Goal: Task Accomplishment & Management: Manage account settings

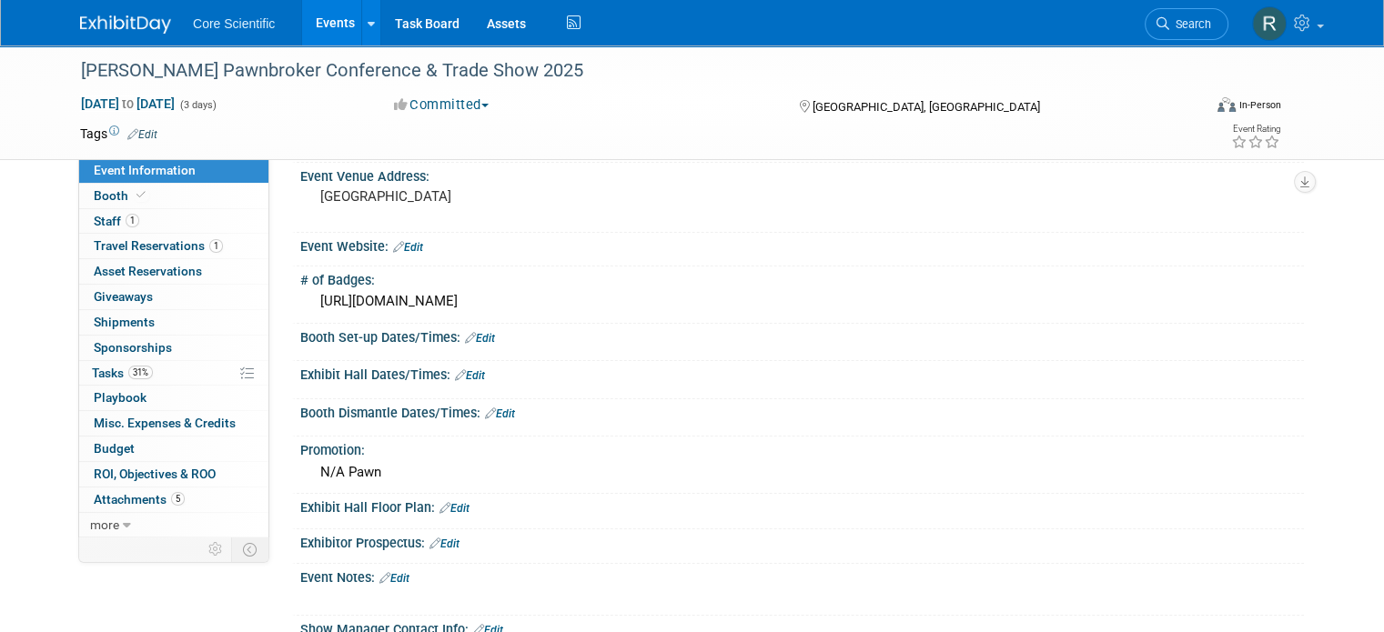
scroll to position [141, 0]
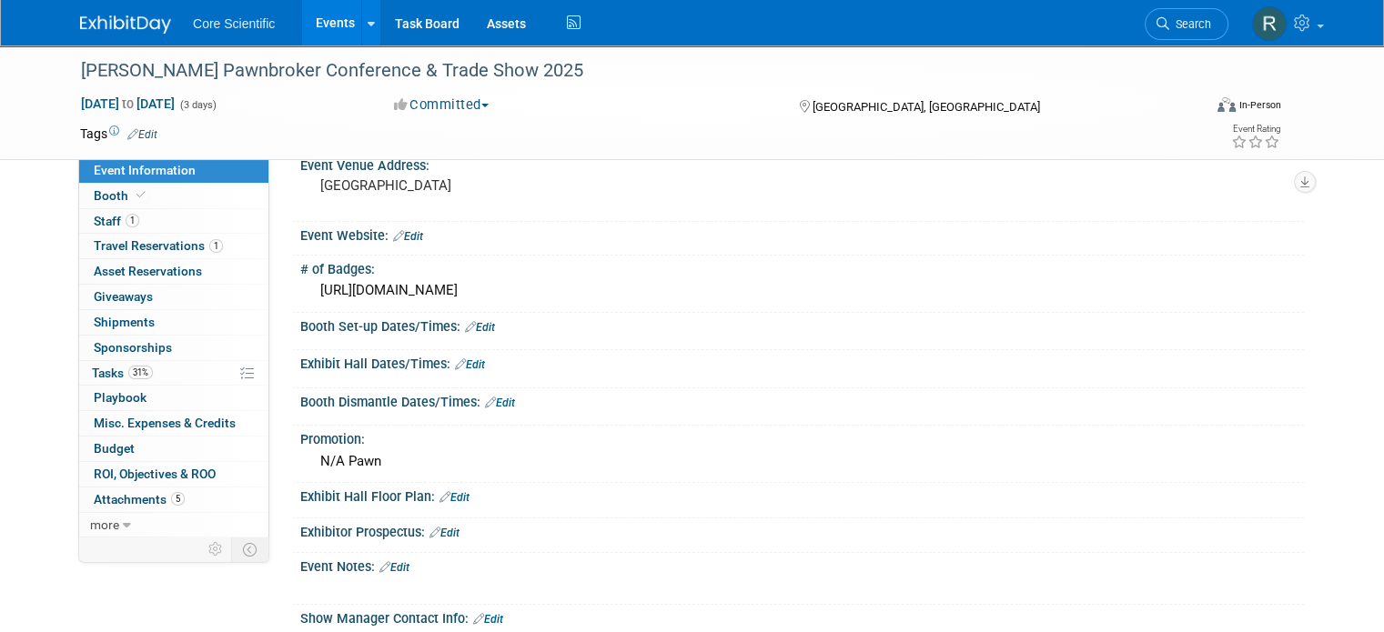
click at [388, 566] on link "Edit" at bounding box center [394, 567] width 30 height 13
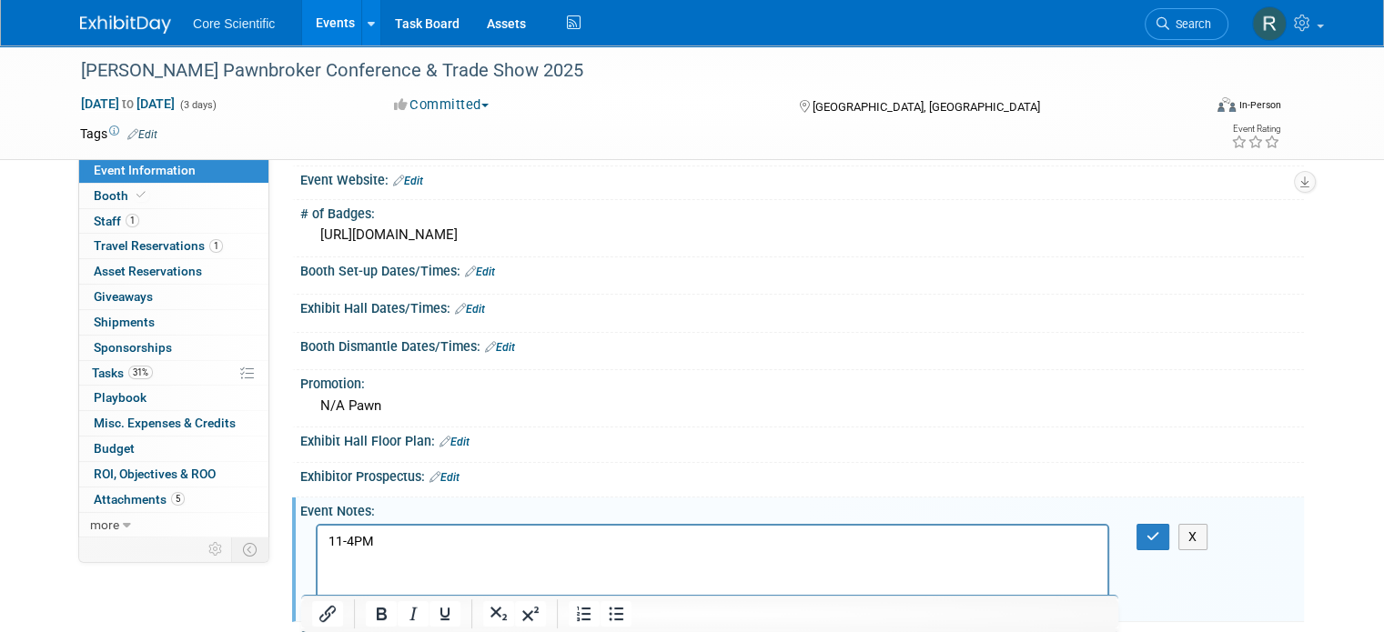
scroll to position [196, 0]
click at [330, 543] on p "11-4PM Vendor Registration" at bounding box center [712, 542] width 769 height 18
click at [1153, 530] on button "button" at bounding box center [1153, 538] width 34 height 26
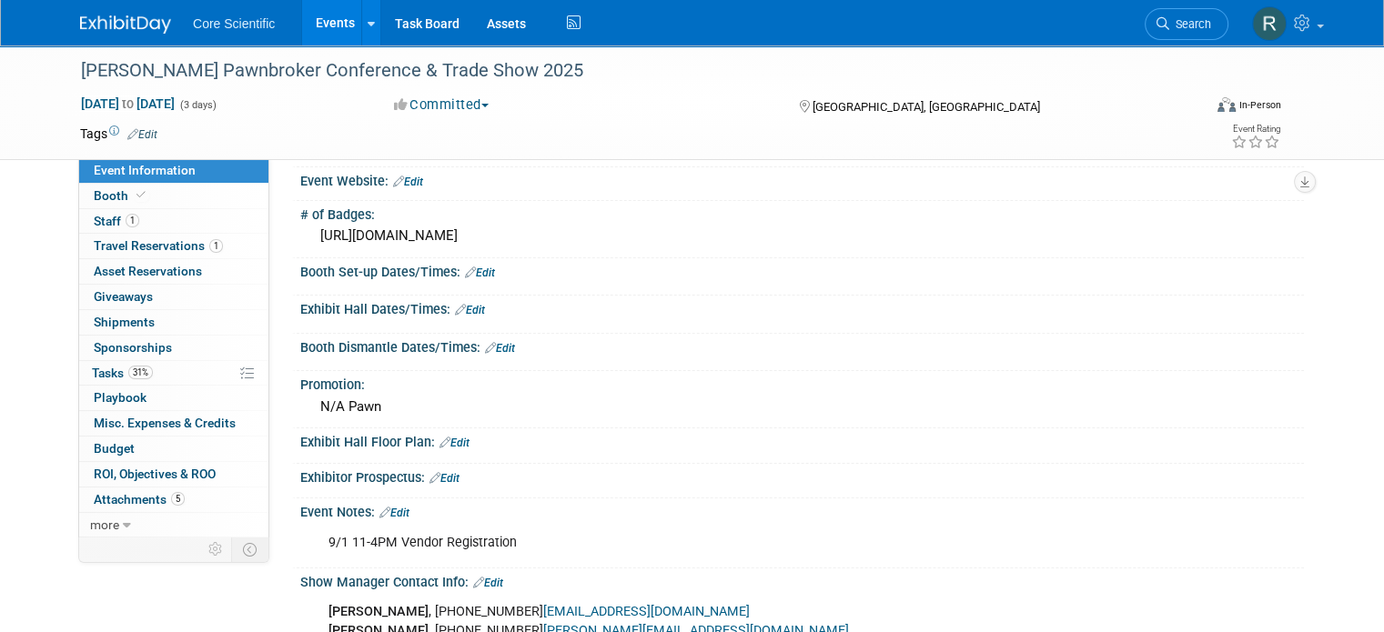
click at [465, 269] on link "Edit" at bounding box center [480, 273] width 30 height 13
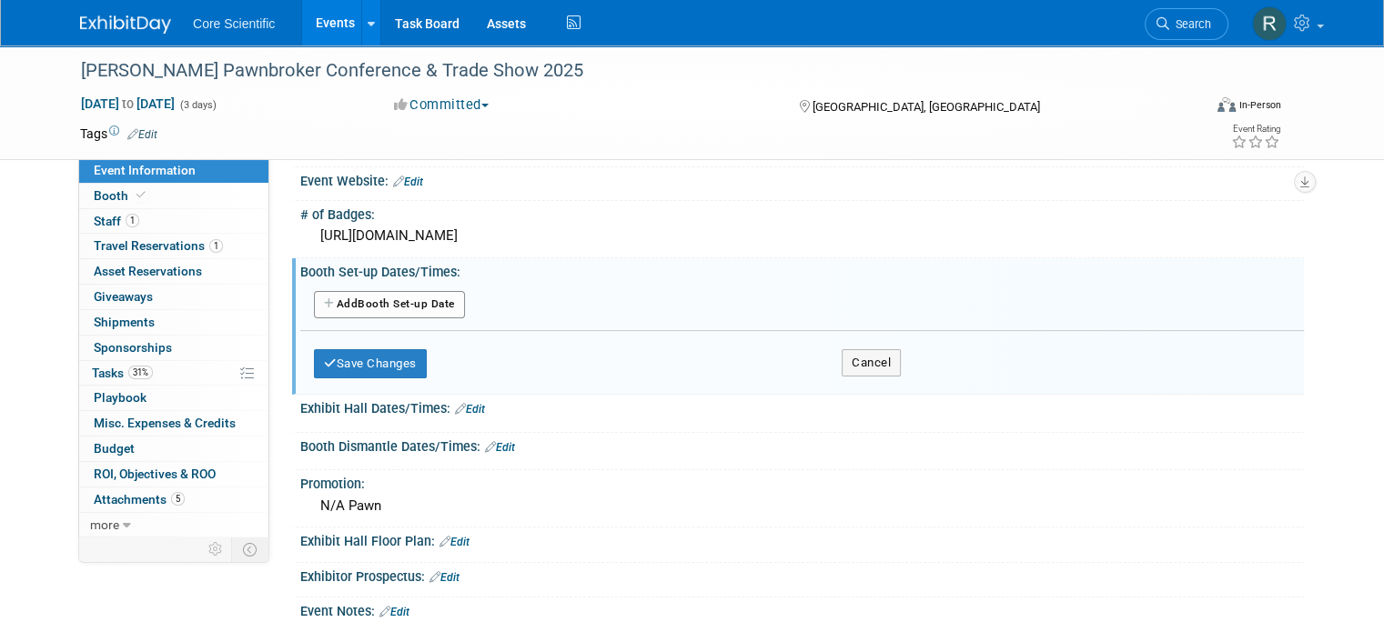
click at [414, 309] on button "Add Another Booth Set-up Date" at bounding box center [389, 304] width 151 height 27
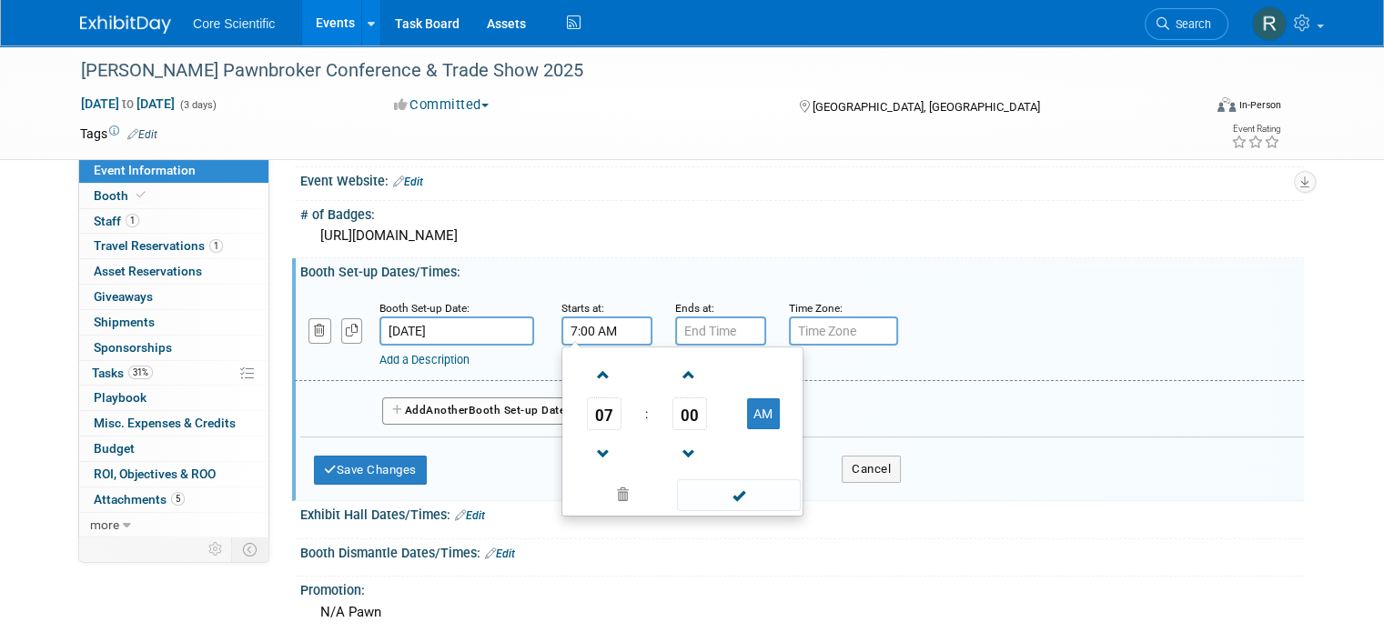
click at [616, 334] on input "7:00 AM" at bounding box center [606, 331] width 91 height 29
click at [588, 375] on span at bounding box center [604, 375] width 32 height 32
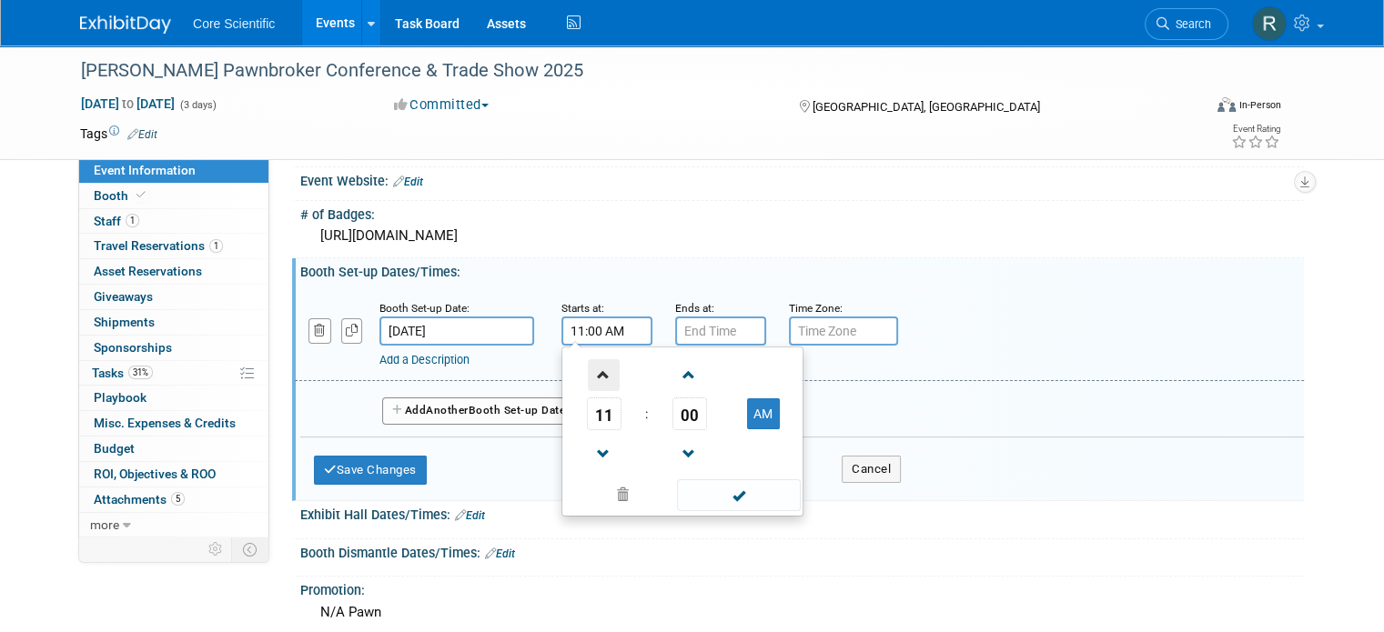
click at [588, 375] on span at bounding box center [604, 375] width 32 height 32
type input "12:00 PM"
click at [723, 334] on input "7:00 PM" at bounding box center [720, 331] width 91 height 29
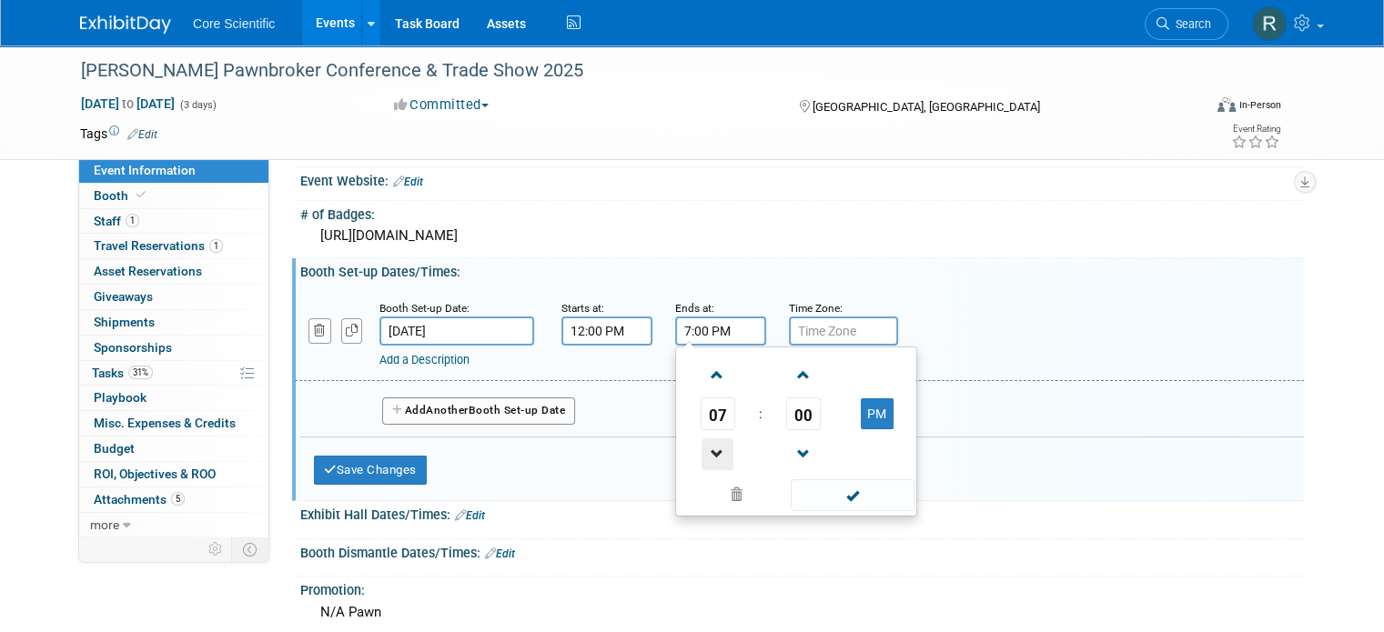
click at [701, 445] on span at bounding box center [717, 455] width 32 height 32
type input "4:00 PM"
click at [815, 483] on span at bounding box center [852, 495] width 123 height 32
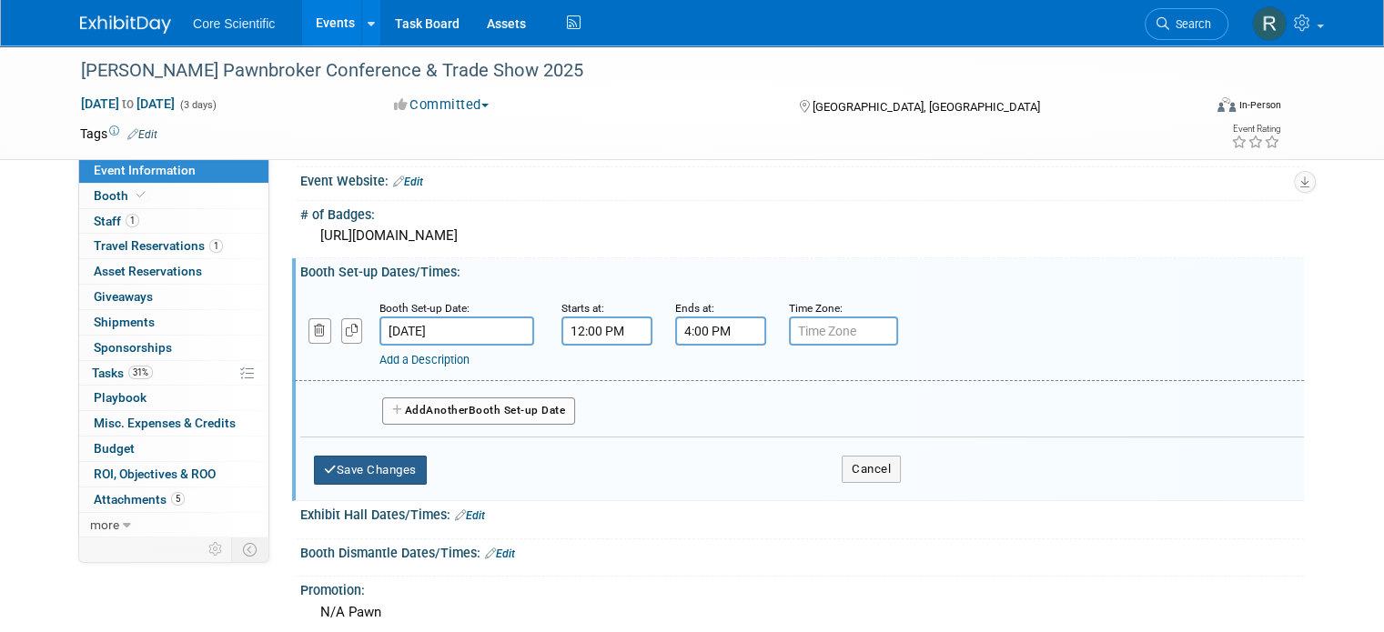
click at [399, 469] on button "Save Changes" at bounding box center [370, 470] width 113 height 29
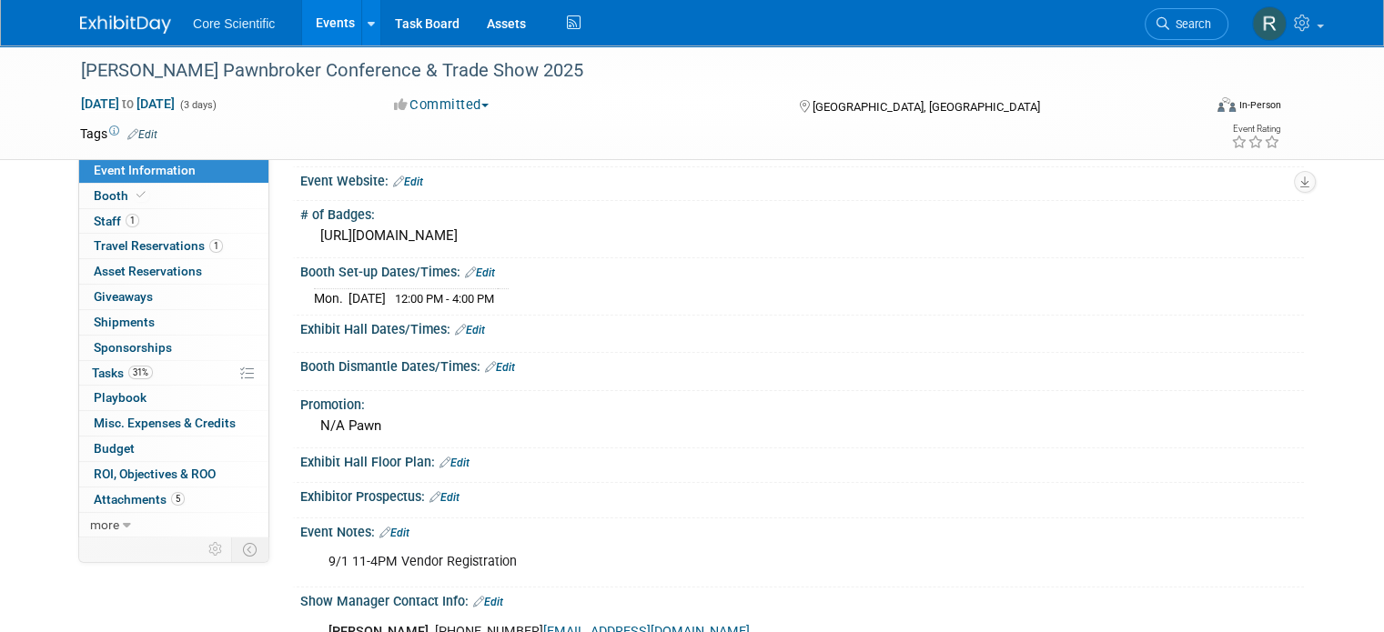
click at [466, 324] on link "Edit" at bounding box center [470, 330] width 30 height 13
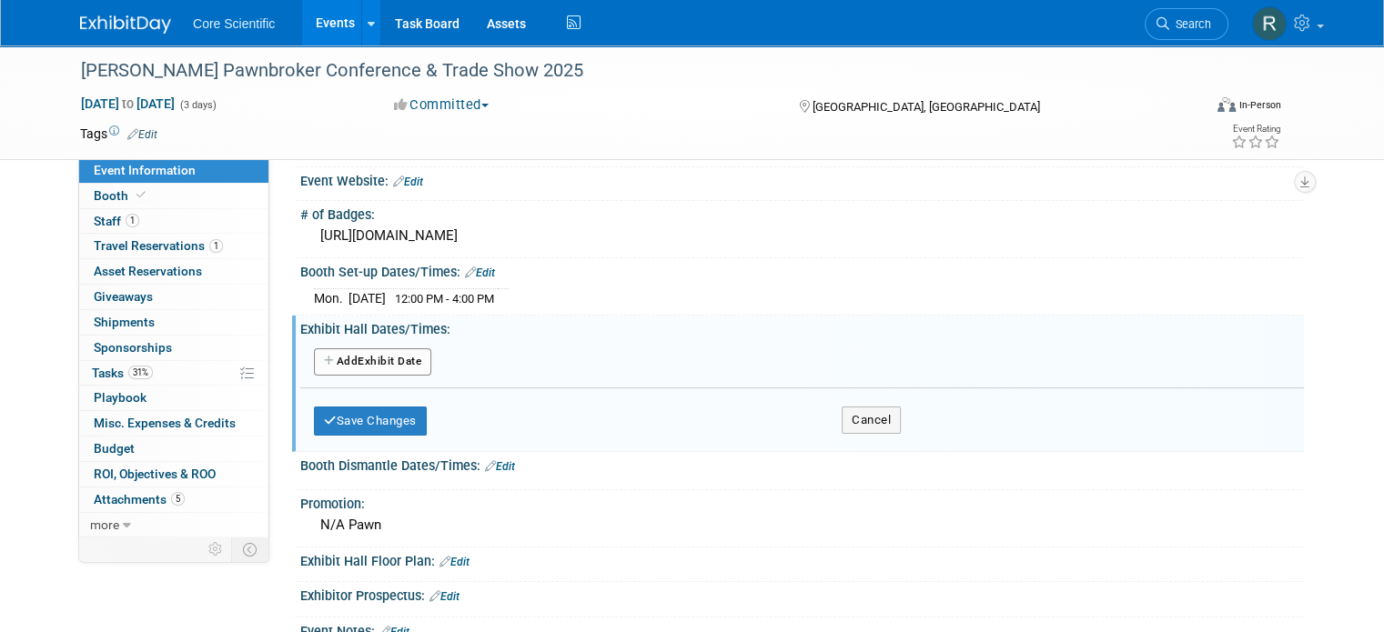
click at [404, 365] on button "Add Another Exhibit Date" at bounding box center [372, 361] width 117 height 27
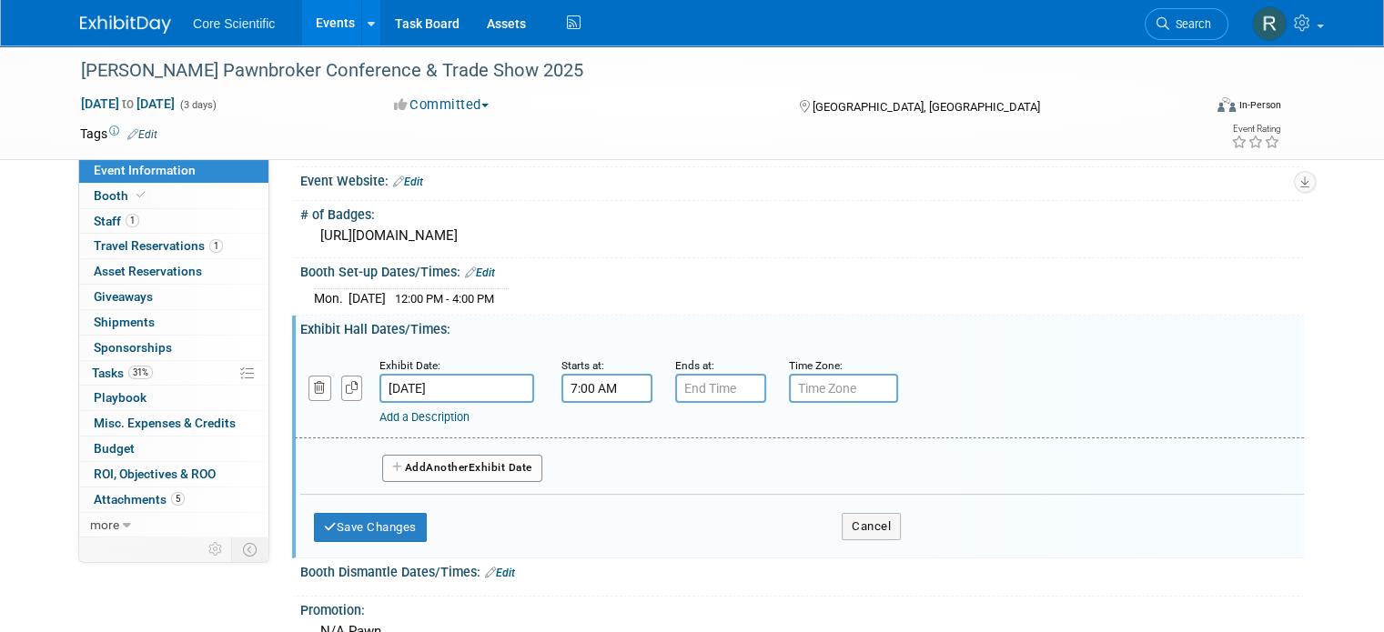
click at [572, 374] on input "7:00 AM" at bounding box center [606, 388] width 91 height 29
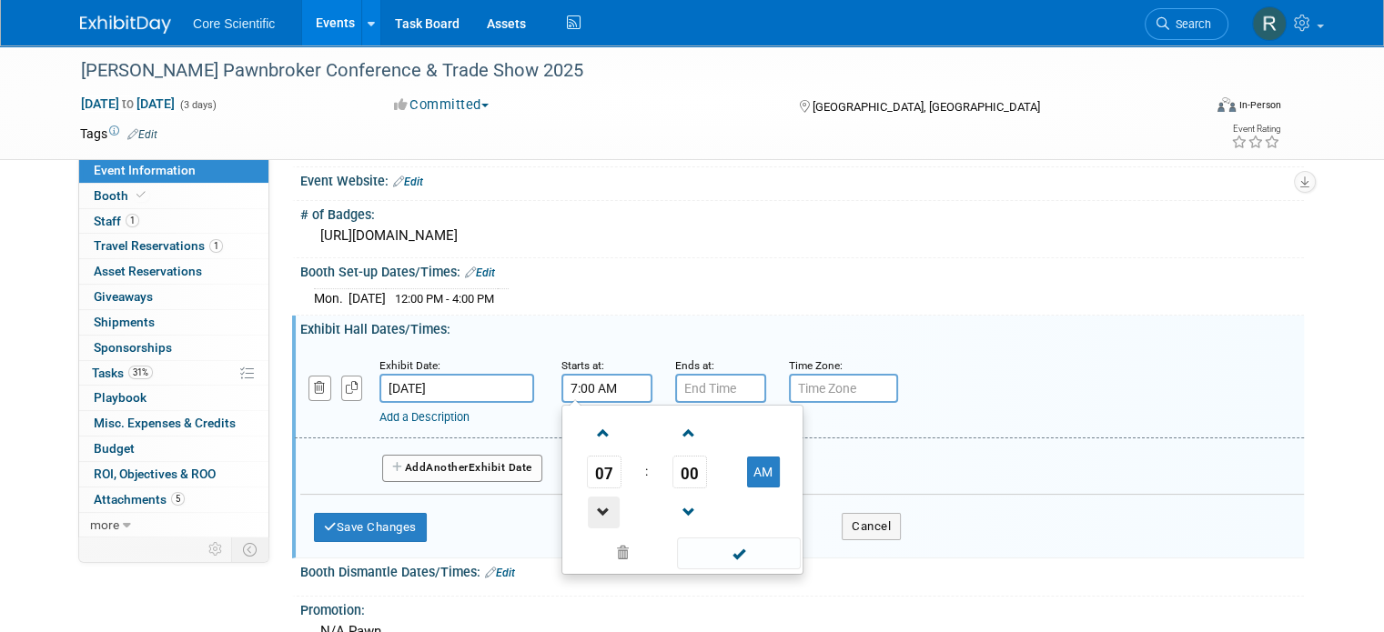
click at [588, 501] on span at bounding box center [604, 513] width 32 height 32
type input "4:00 AM"
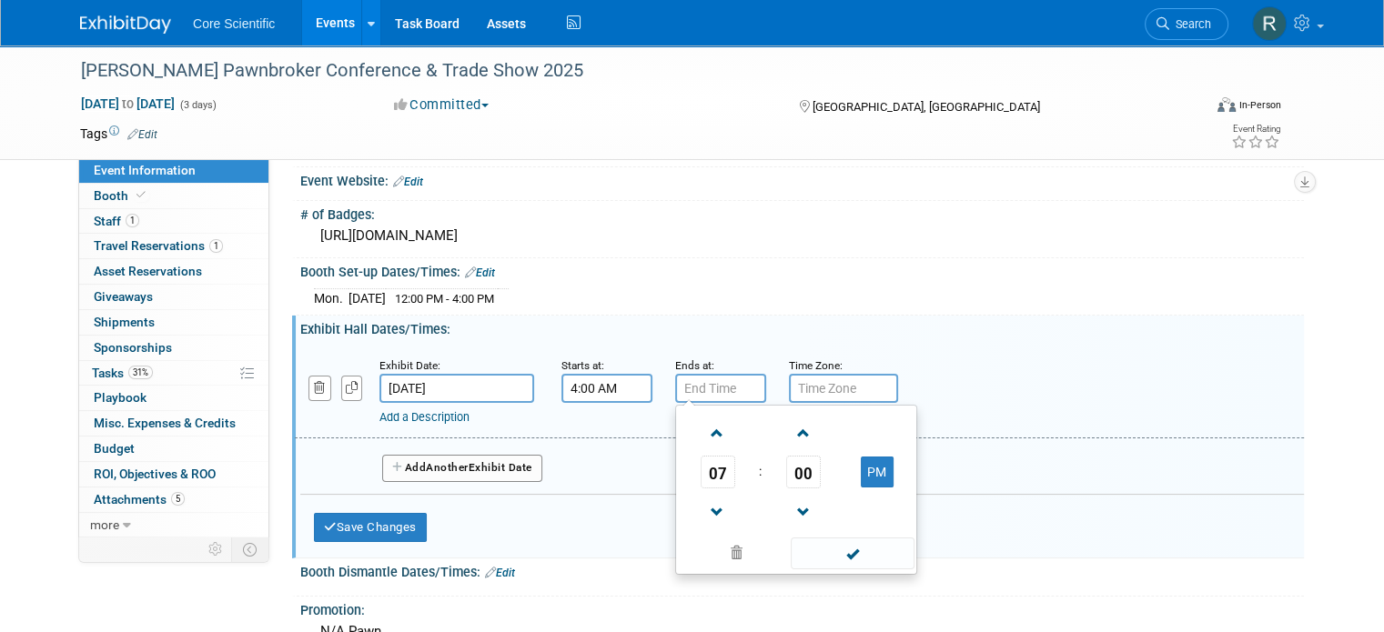
type input "7:00 PM"
click at [713, 394] on input "7:00 PM" at bounding box center [720, 388] width 91 height 29
click at [600, 382] on input "4:00 AM" at bounding box center [606, 388] width 91 height 29
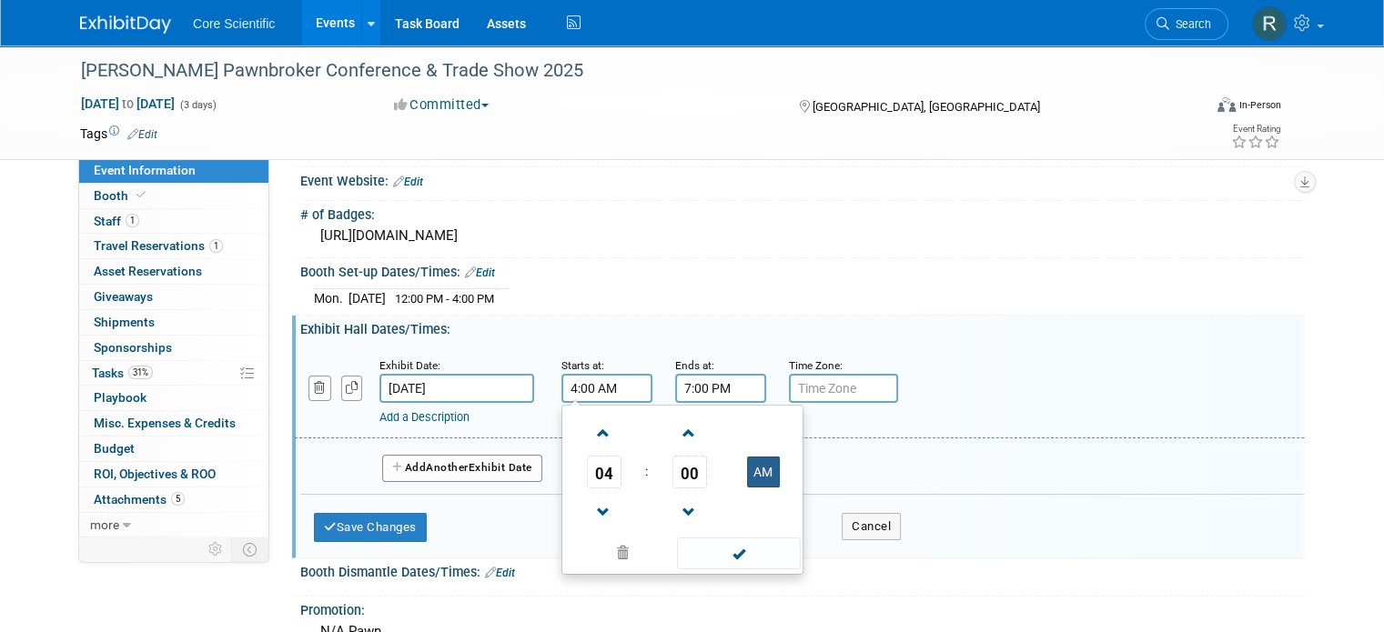
click at [747, 466] on button "AM" at bounding box center [763, 472] width 33 height 31
type input "4:00 PM"
click at [712, 541] on span at bounding box center [738, 554] width 123 height 32
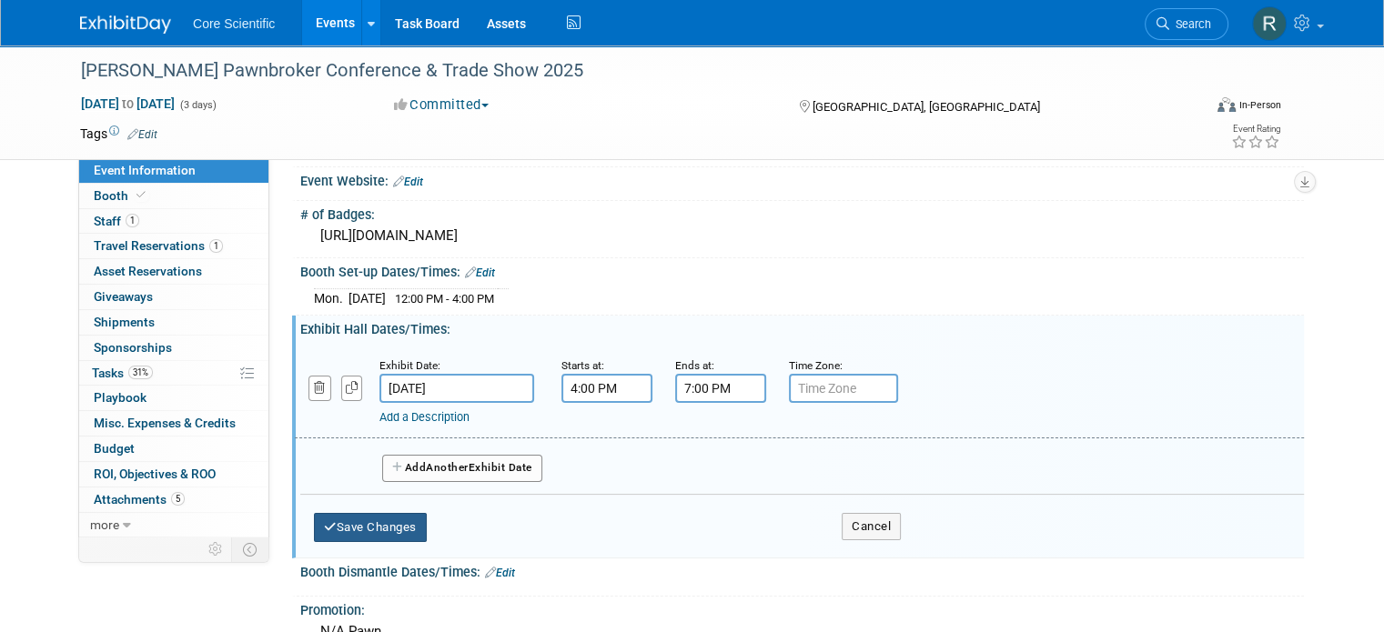
click at [382, 521] on button "Save Changes" at bounding box center [370, 527] width 113 height 29
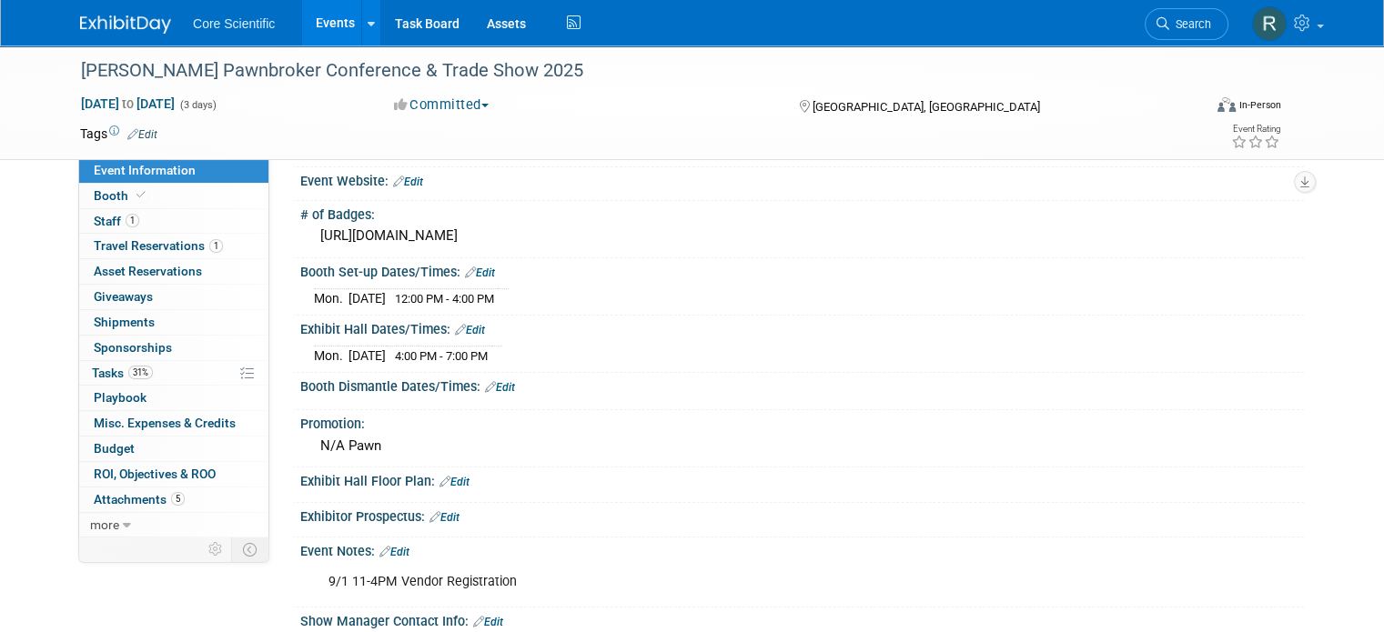
click at [393, 548] on link "Edit" at bounding box center [394, 552] width 30 height 13
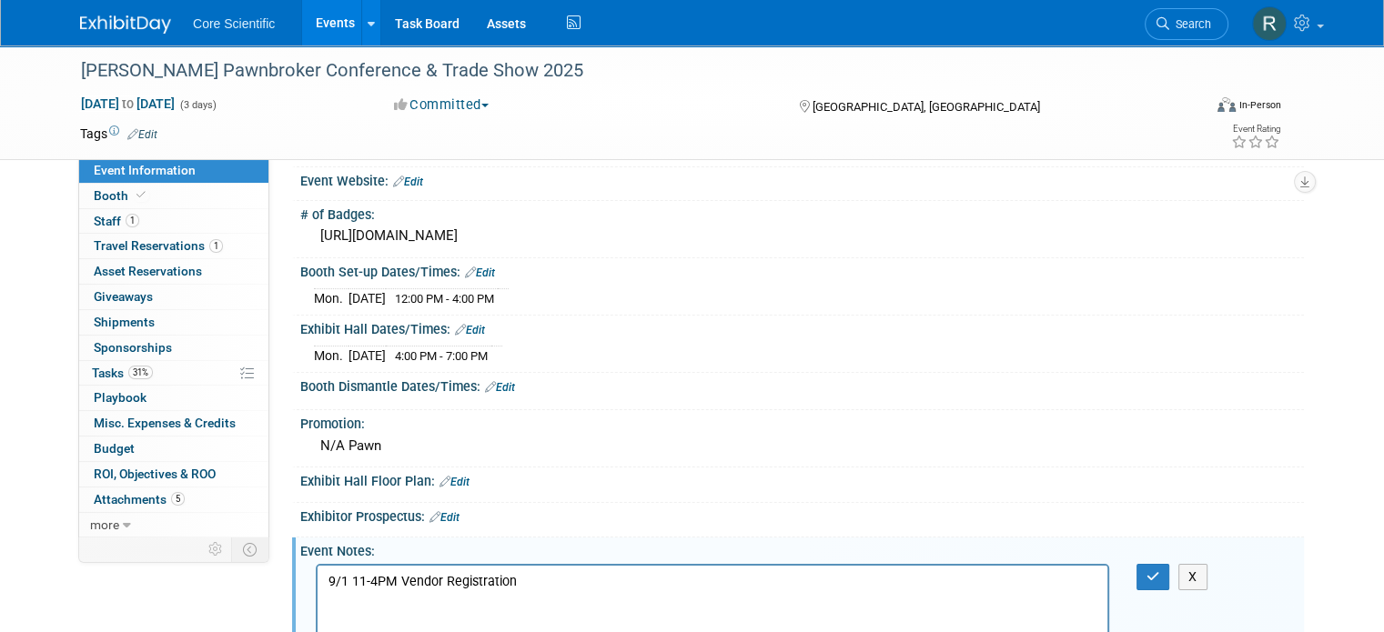
scroll to position [0, 0]
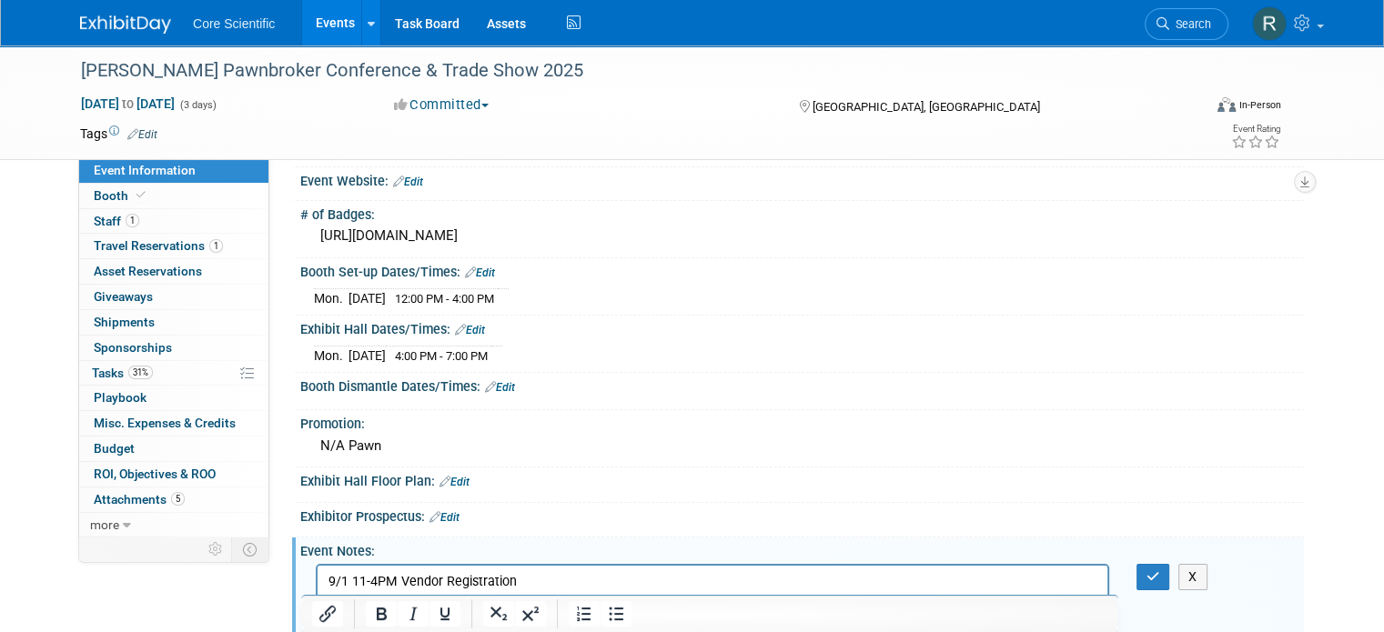
click at [535, 573] on p "9/1 11-4PM Vendor Registration" at bounding box center [712, 581] width 769 height 18
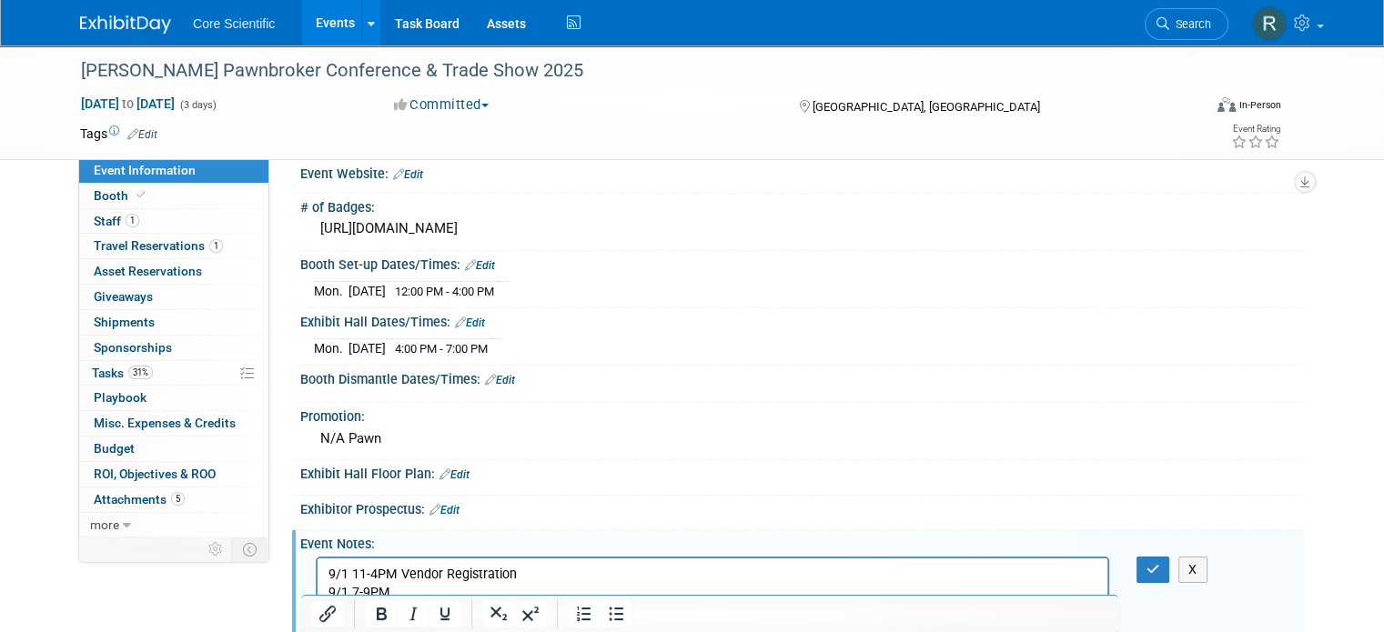
click at [863, 115] on div "[DATE] to [DATE] (3 days) [DATE] to [DATE] Committed Committed Considering Not …" at bounding box center [680, 108] width 1228 height 27
click at [533, 594] on p "9/1 7-9PM" at bounding box center [712, 592] width 769 height 18
click at [640, 596] on div at bounding box center [709, 613] width 817 height 37
click at [644, 590] on p "9/1 7-9PM Reception – Exhibitors and Attendees" at bounding box center [712, 592] width 769 height 18
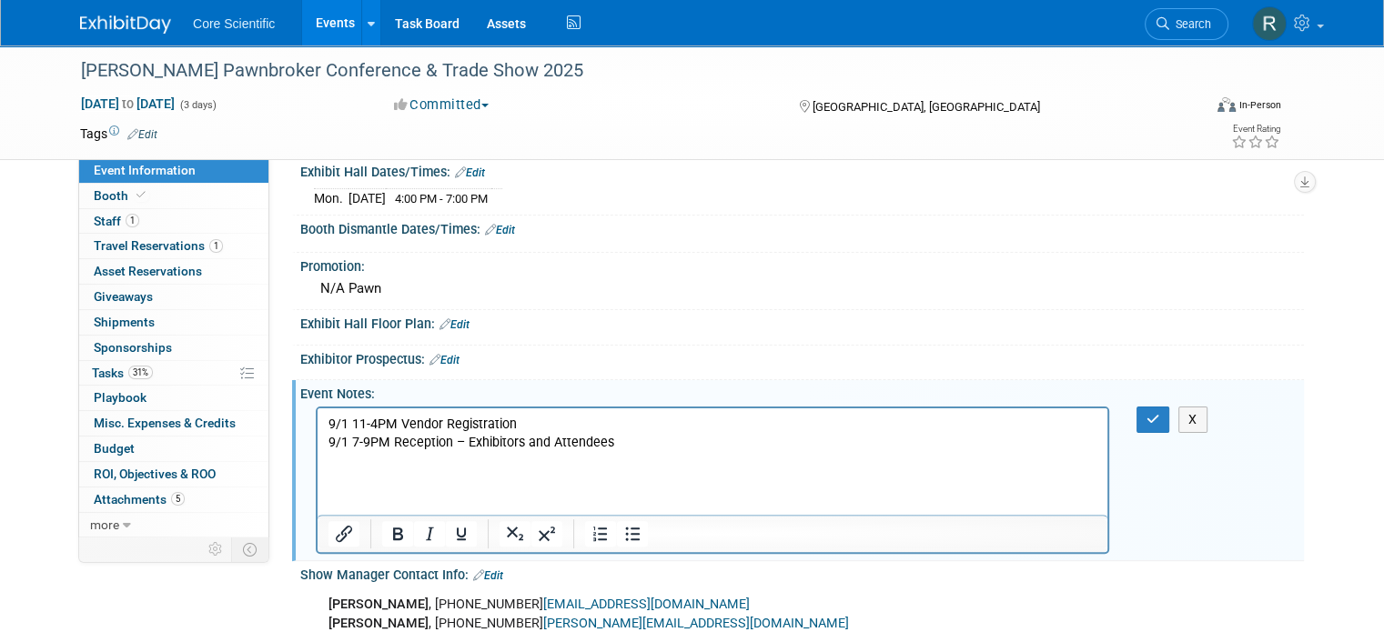
scroll to position [352, 0]
click at [1170, 410] on button "button" at bounding box center [1153, 421] width 34 height 26
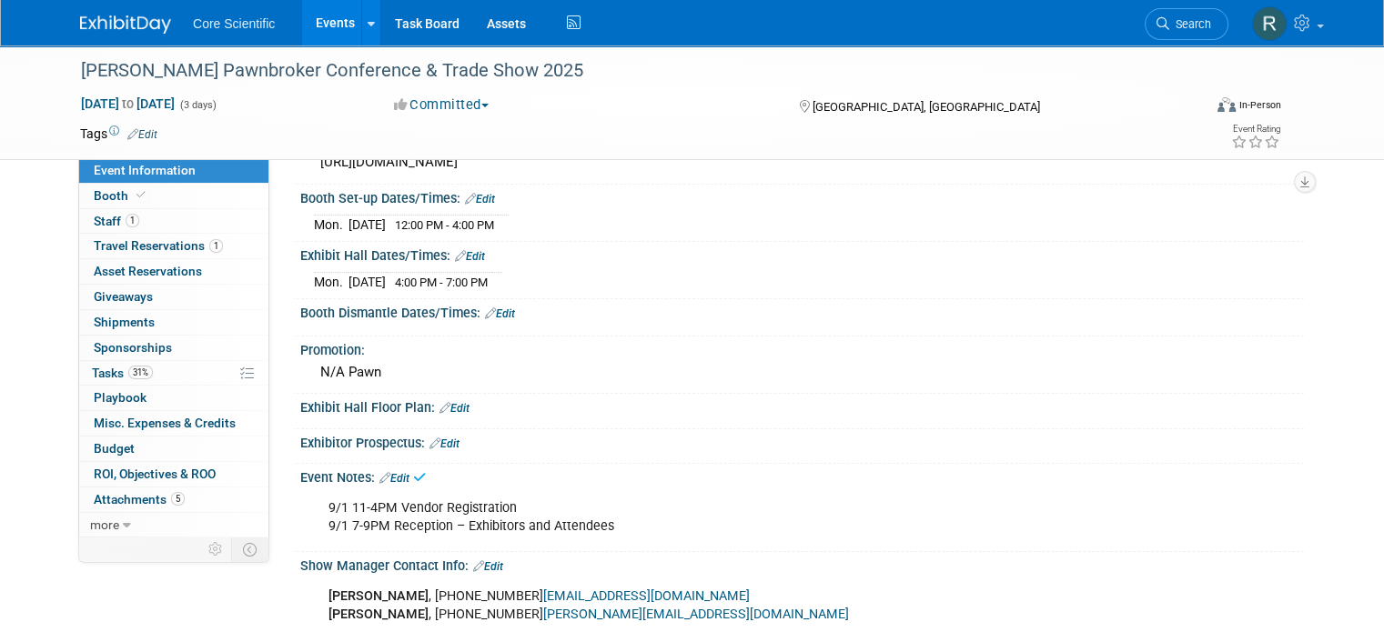
scroll to position [268, 0]
click at [464, 251] on link "Edit" at bounding box center [470, 257] width 30 height 13
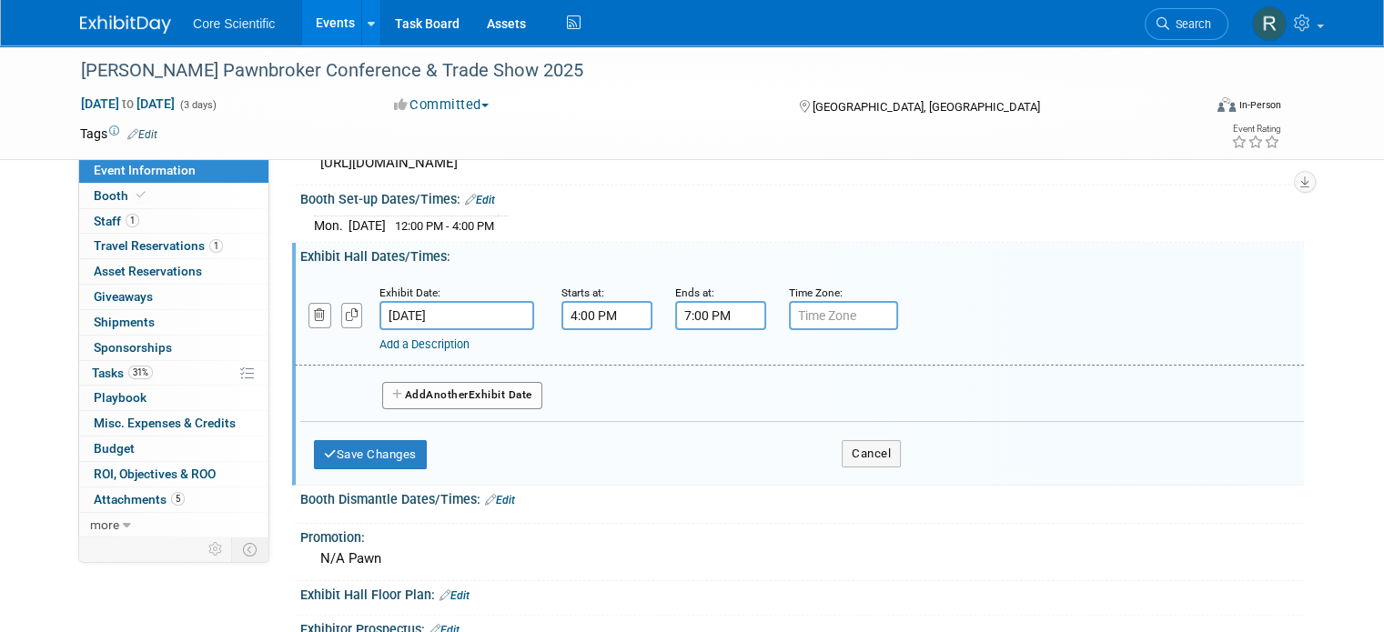
click at [476, 382] on button "Add Another Exhibit Date" at bounding box center [462, 395] width 160 height 27
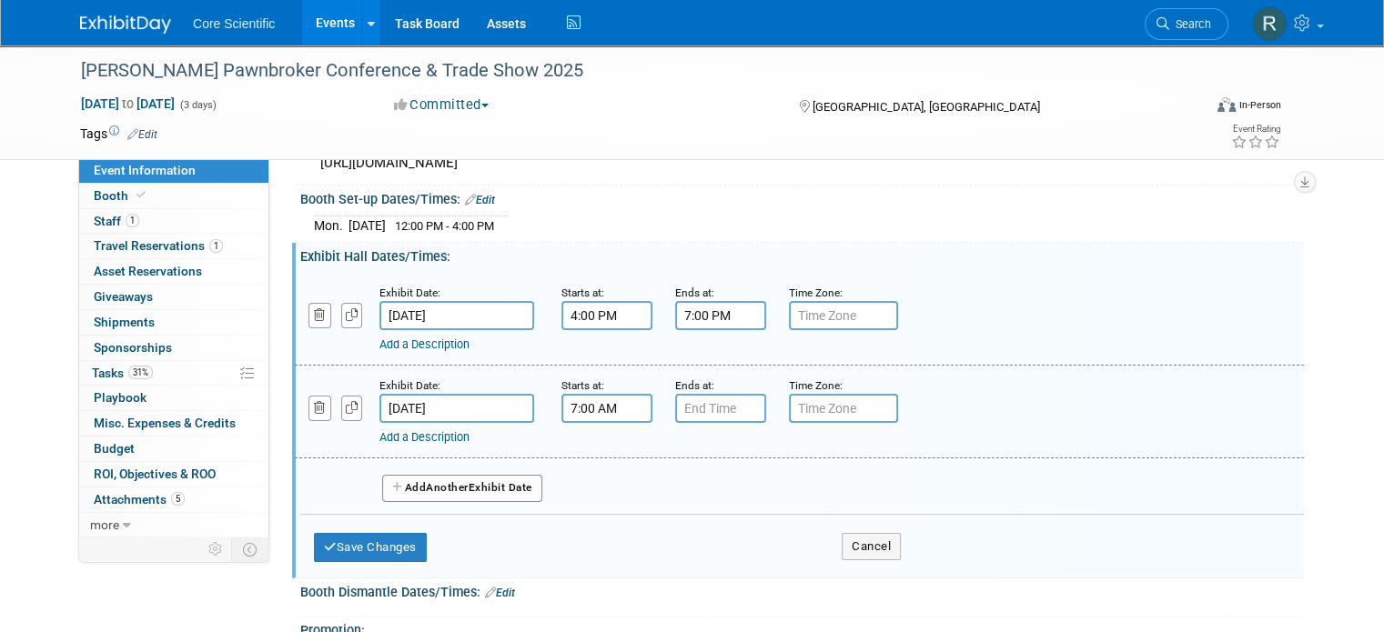
click at [615, 399] on input "7:00 AM" at bounding box center [606, 408] width 91 height 29
click at [575, 399] on input "7:00 AM" at bounding box center [606, 408] width 91 height 29
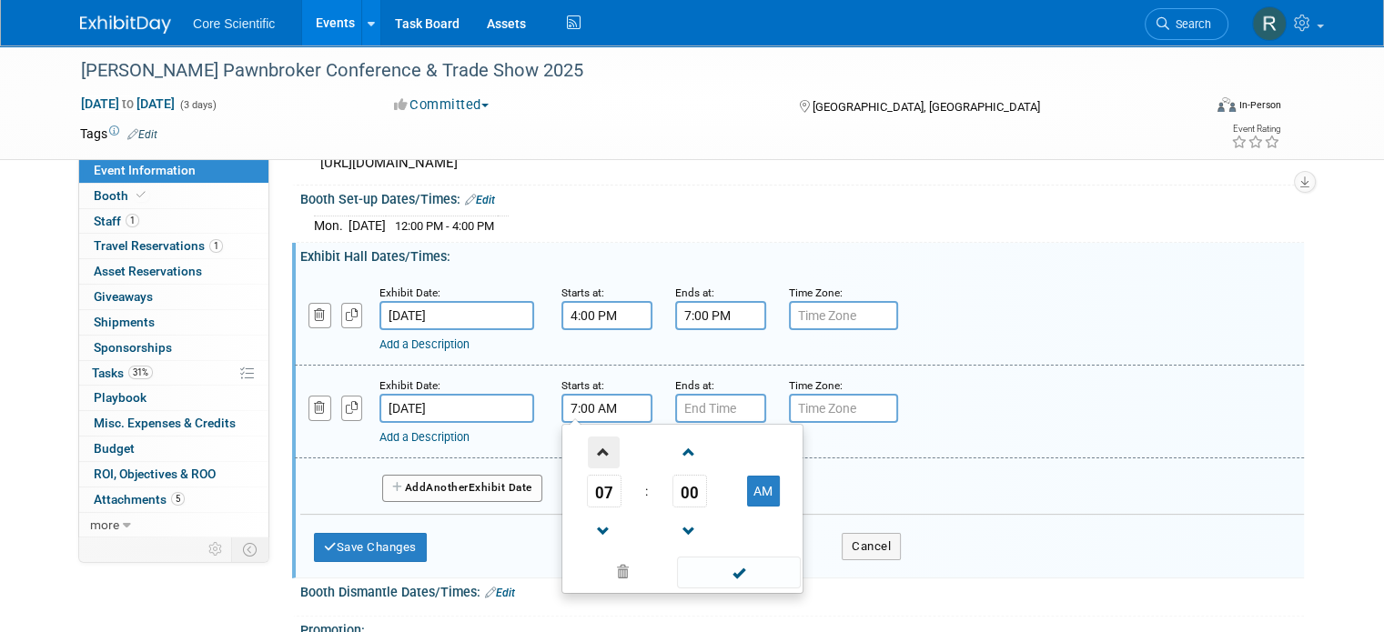
click at [596, 459] on span at bounding box center [604, 453] width 32 height 32
click at [593, 458] on span at bounding box center [604, 453] width 32 height 32
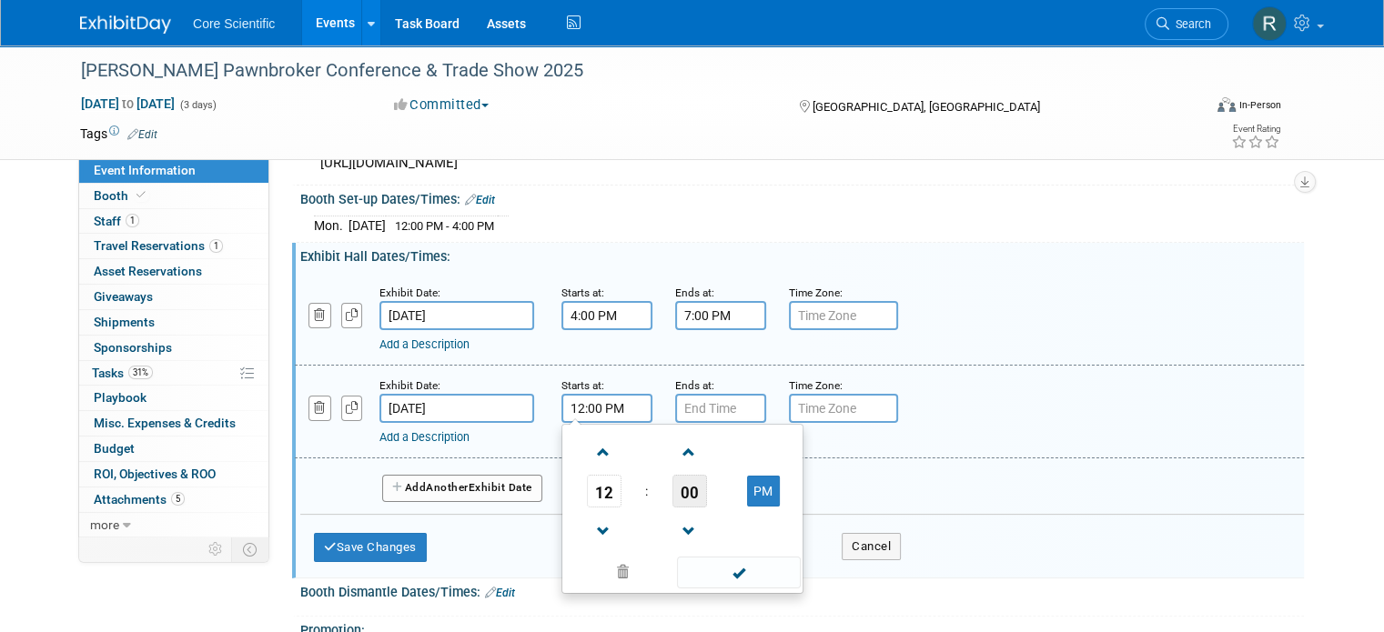
click at [672, 477] on span "00" at bounding box center [689, 491] width 35 height 33
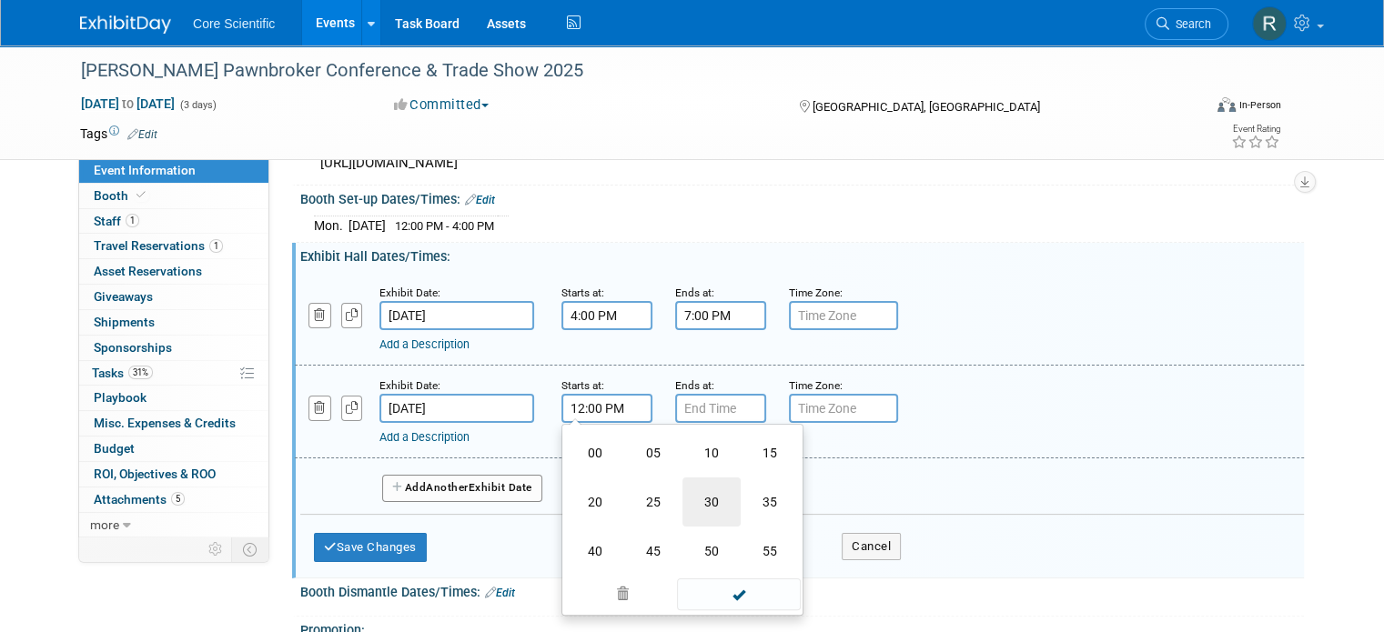
click at [686, 504] on td "30" at bounding box center [711, 502] width 58 height 49
type input "12:30 PM"
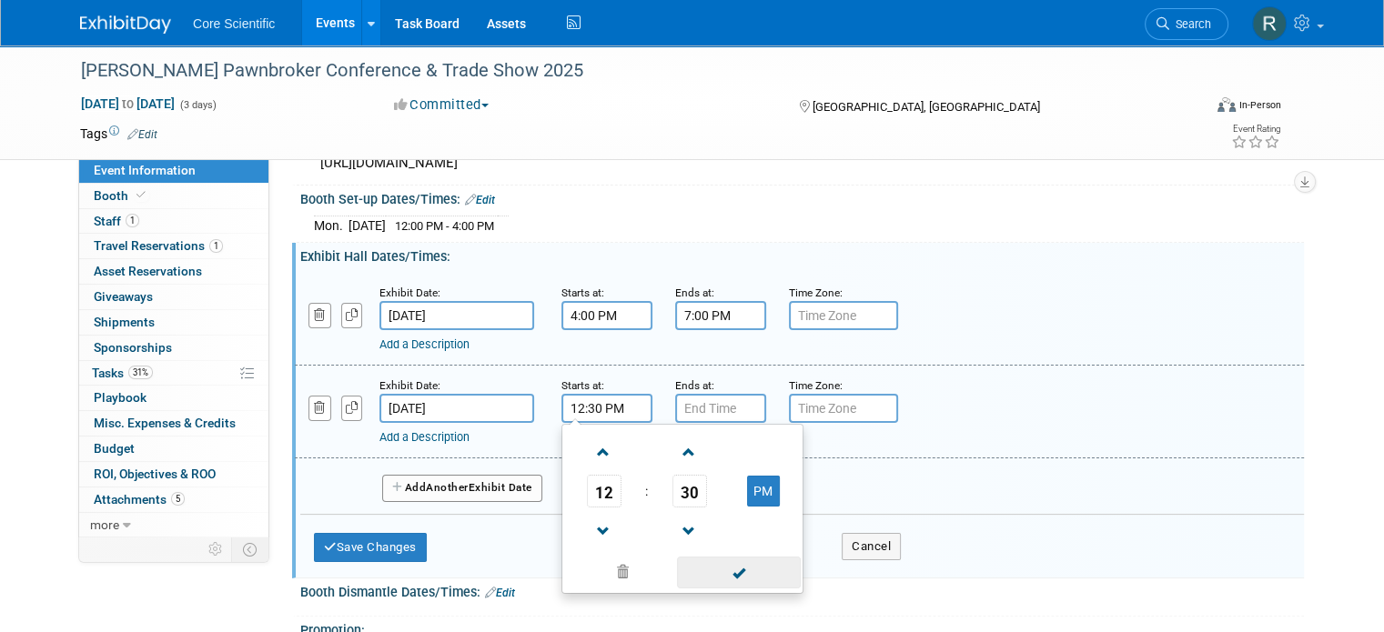
click at [695, 570] on span at bounding box center [738, 573] width 123 height 32
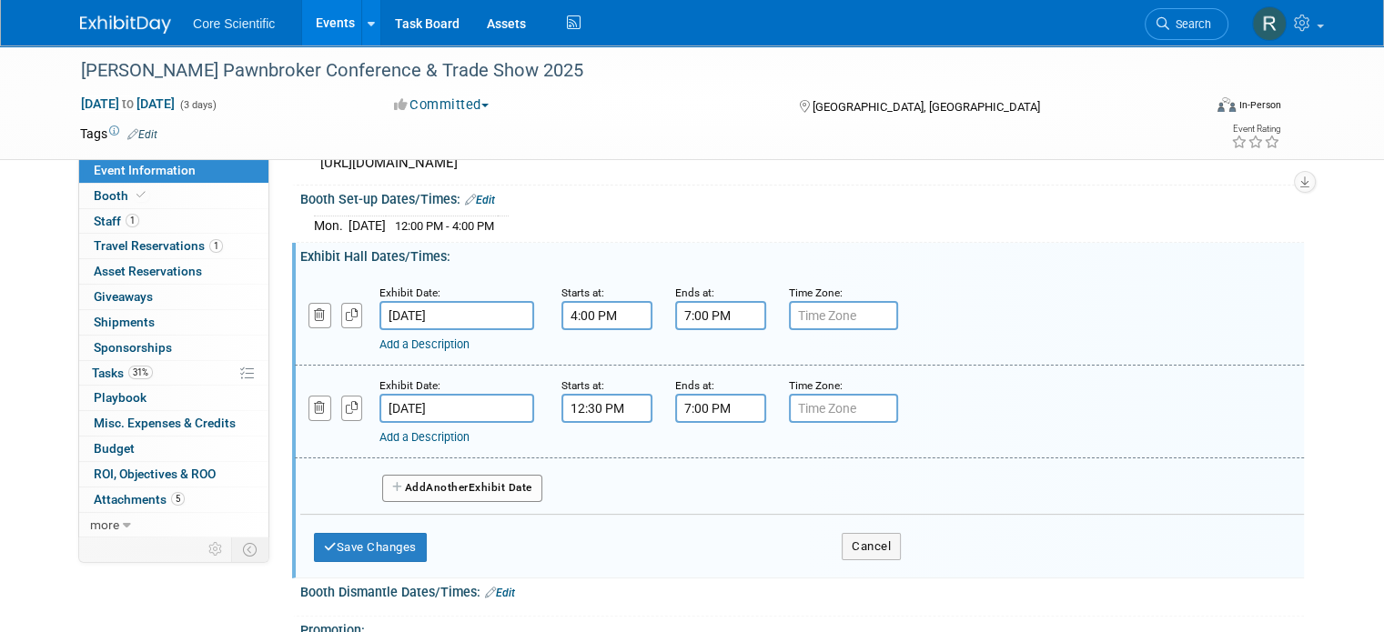
click at [710, 401] on input "7:00 PM" at bounding box center [720, 408] width 91 height 29
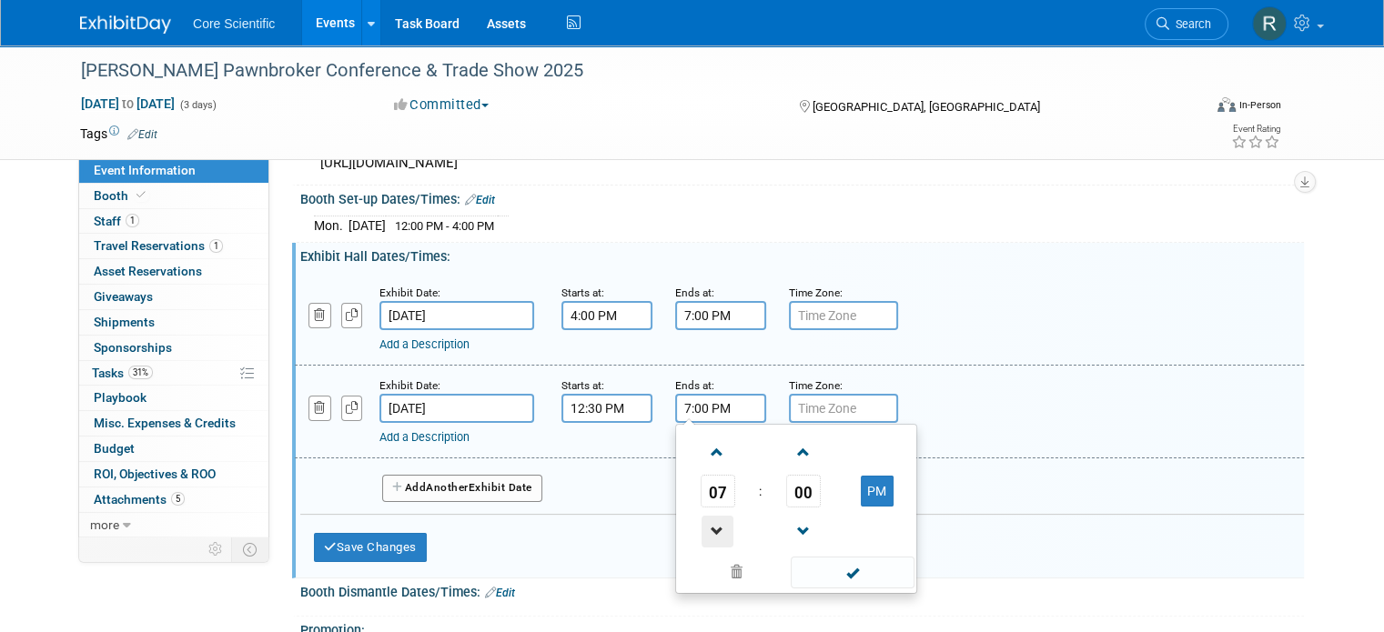
click at [701, 525] on span at bounding box center [717, 532] width 32 height 32
type input "5:00 PM"
click at [853, 563] on span at bounding box center [852, 573] width 123 height 32
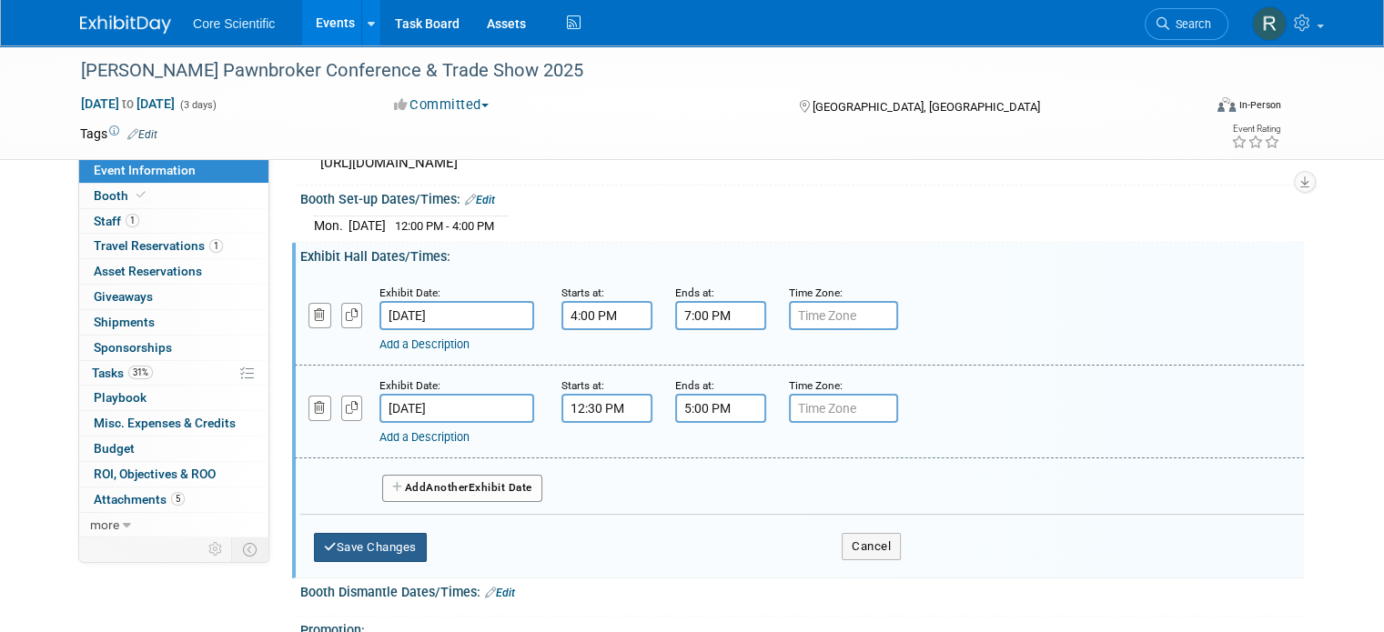
click at [376, 549] on button "Save Changes" at bounding box center [370, 547] width 113 height 29
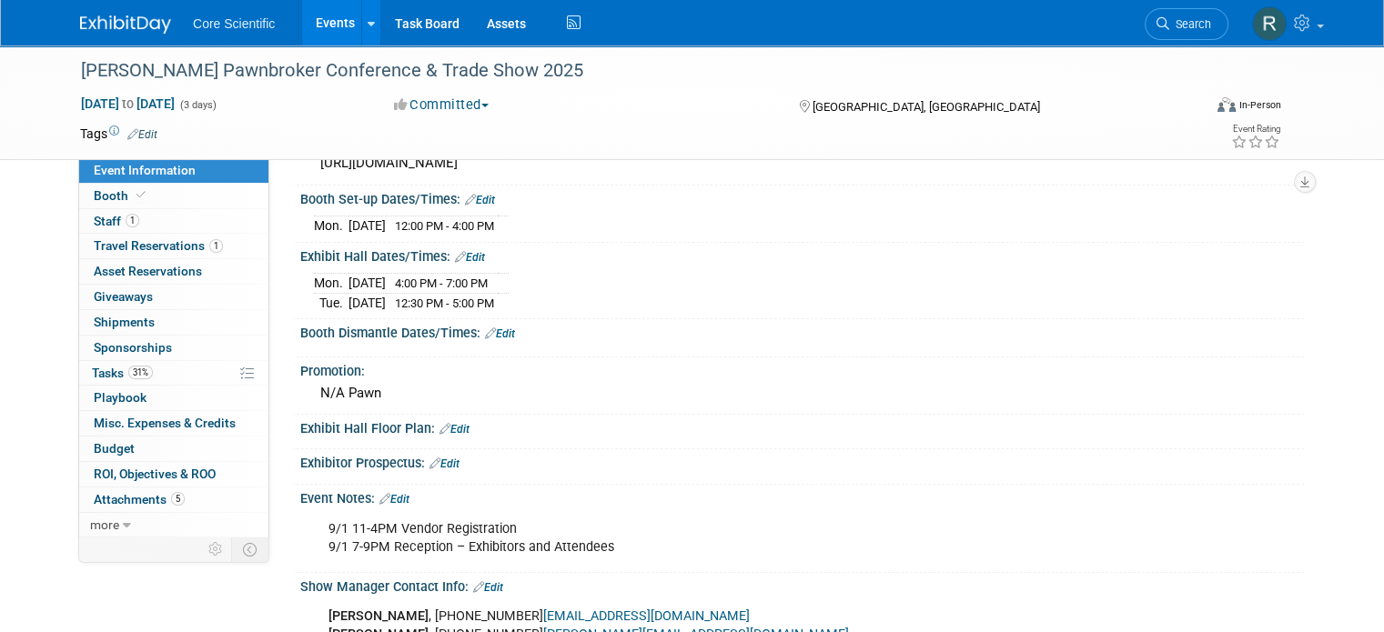
click at [491, 330] on link "Edit" at bounding box center [500, 334] width 30 height 13
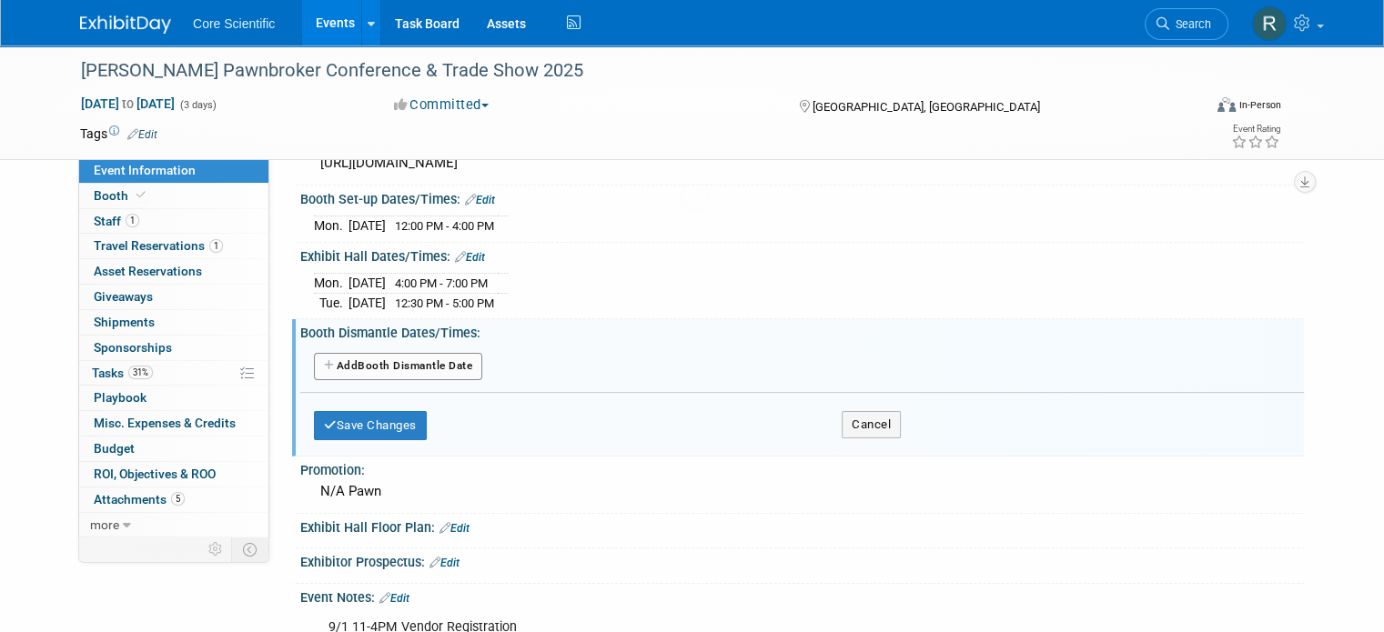
drag, startPoint x: 491, startPoint y: 330, endPoint x: 753, endPoint y: -110, distance: 512.4
click at [753, 0] on html "Core Scientific Events Add Event Bulk Upload Events Shareable Event Boards Rece…" at bounding box center [692, 48] width 1384 height 632
click at [640, 257] on div "Exhibit Hall Dates/Times: Edit" at bounding box center [801, 255] width 1003 height 24
click at [436, 366] on button "Add Another Booth Dismantle Date" at bounding box center [398, 366] width 168 height 27
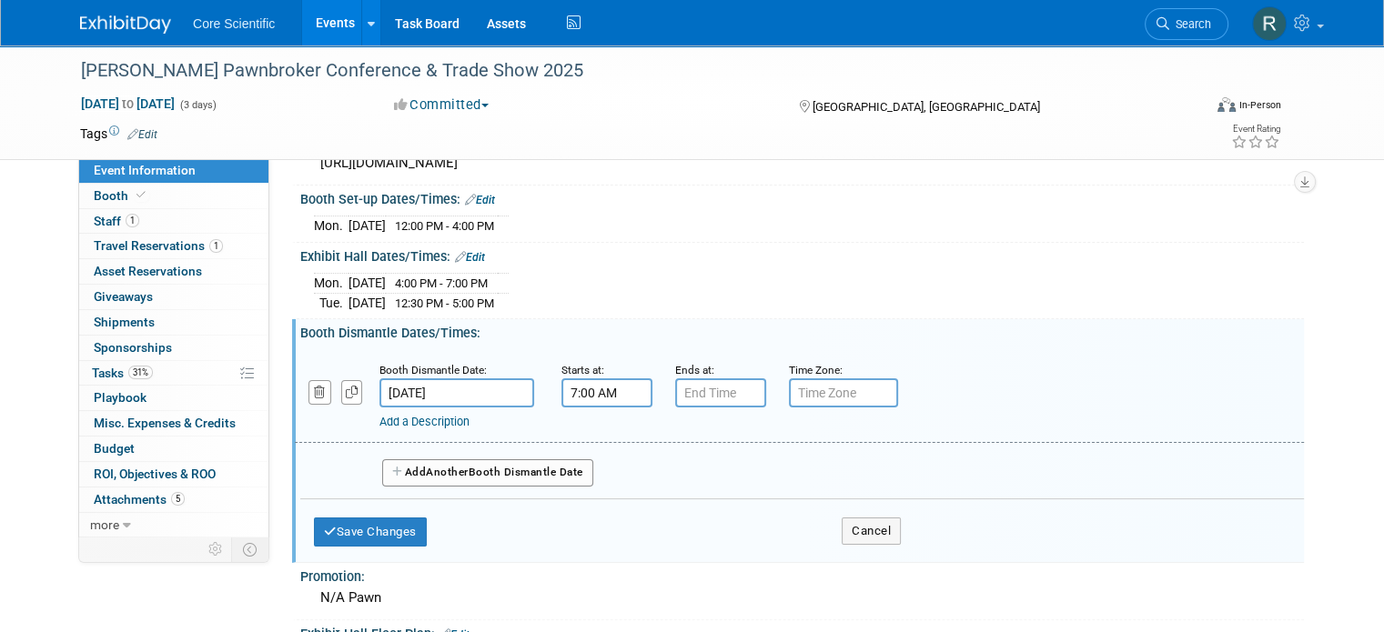
click at [600, 391] on input "7:00 AM" at bounding box center [606, 392] width 91 height 29
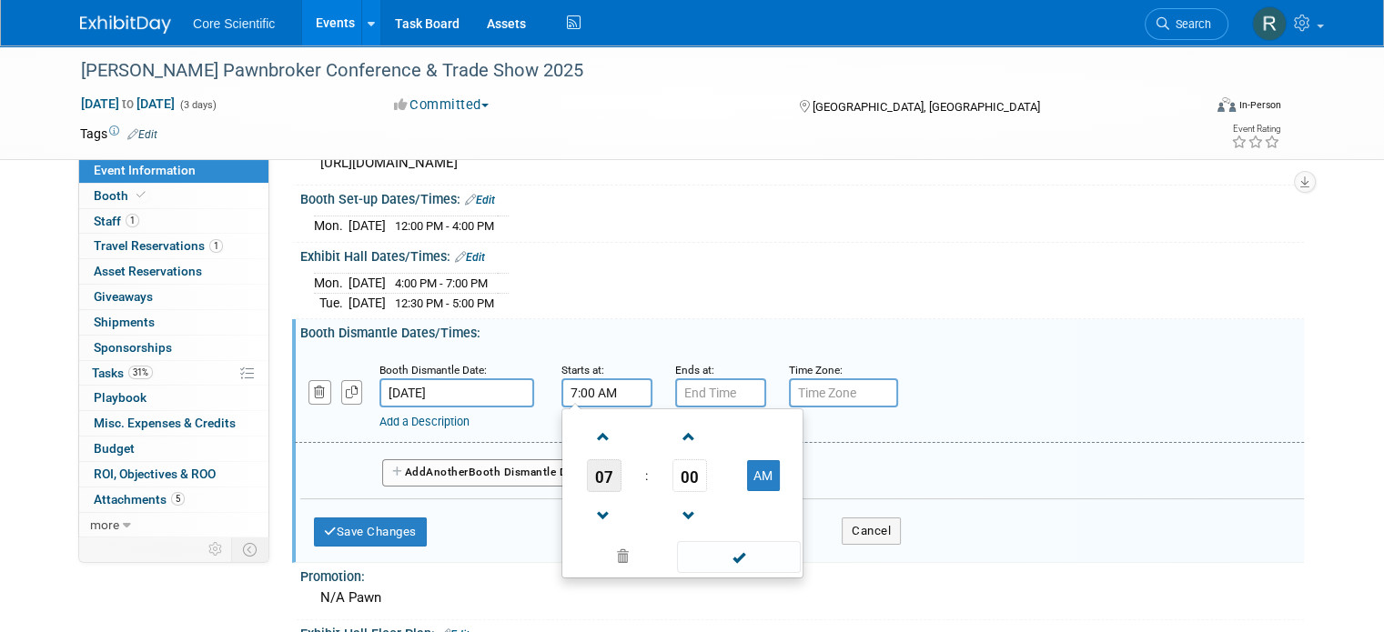
click at [595, 461] on span "07" at bounding box center [604, 475] width 35 height 33
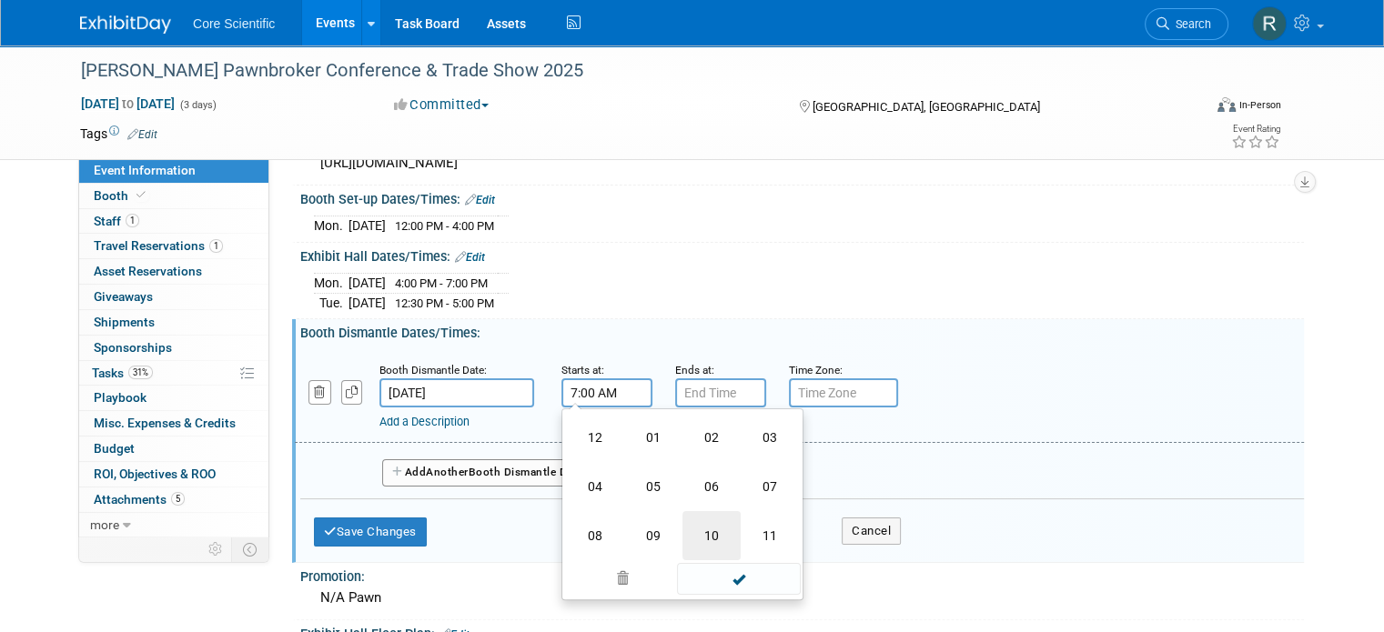
click at [682, 519] on td "10" at bounding box center [711, 535] width 58 height 49
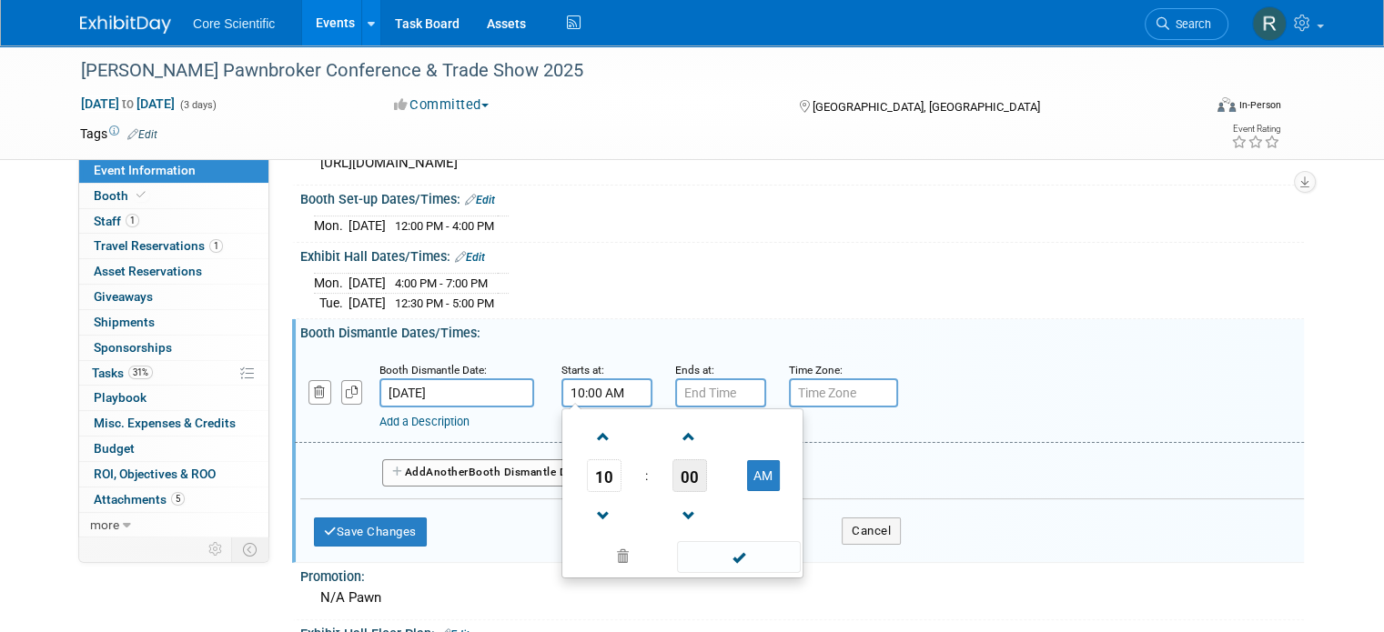
click at [672, 474] on span "00" at bounding box center [689, 475] width 35 height 33
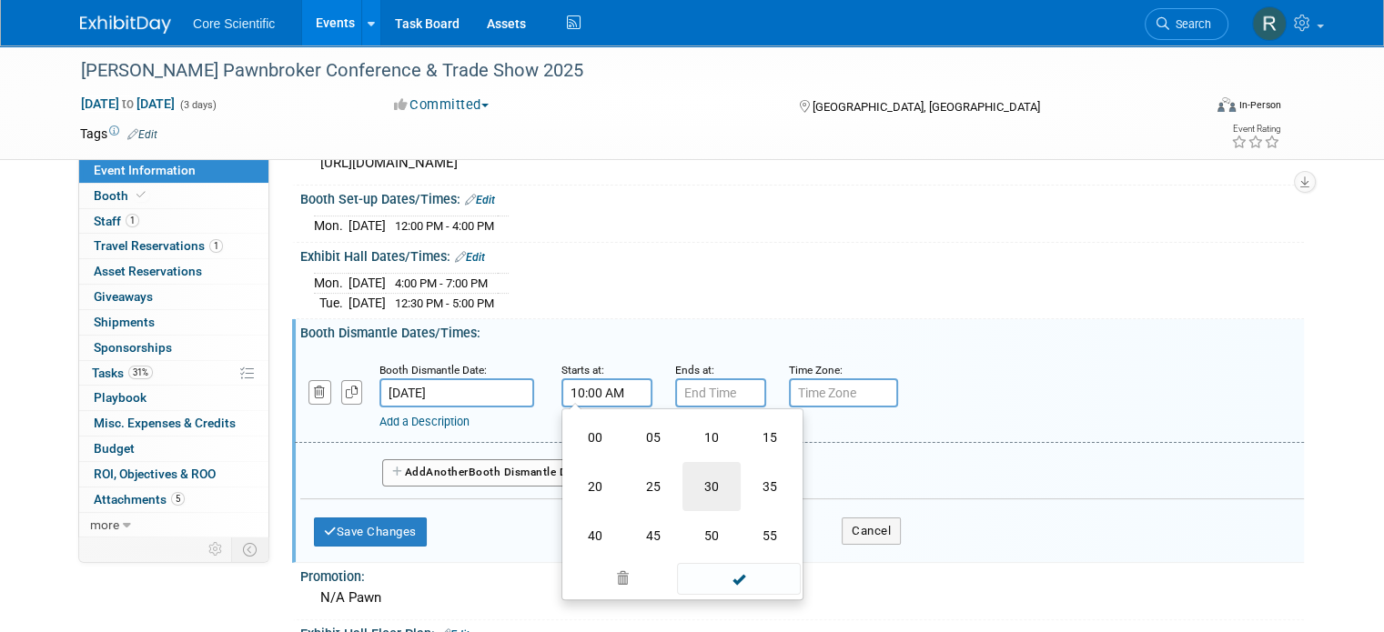
click at [689, 476] on td "30" at bounding box center [711, 486] width 58 height 49
type input "10:30 AM"
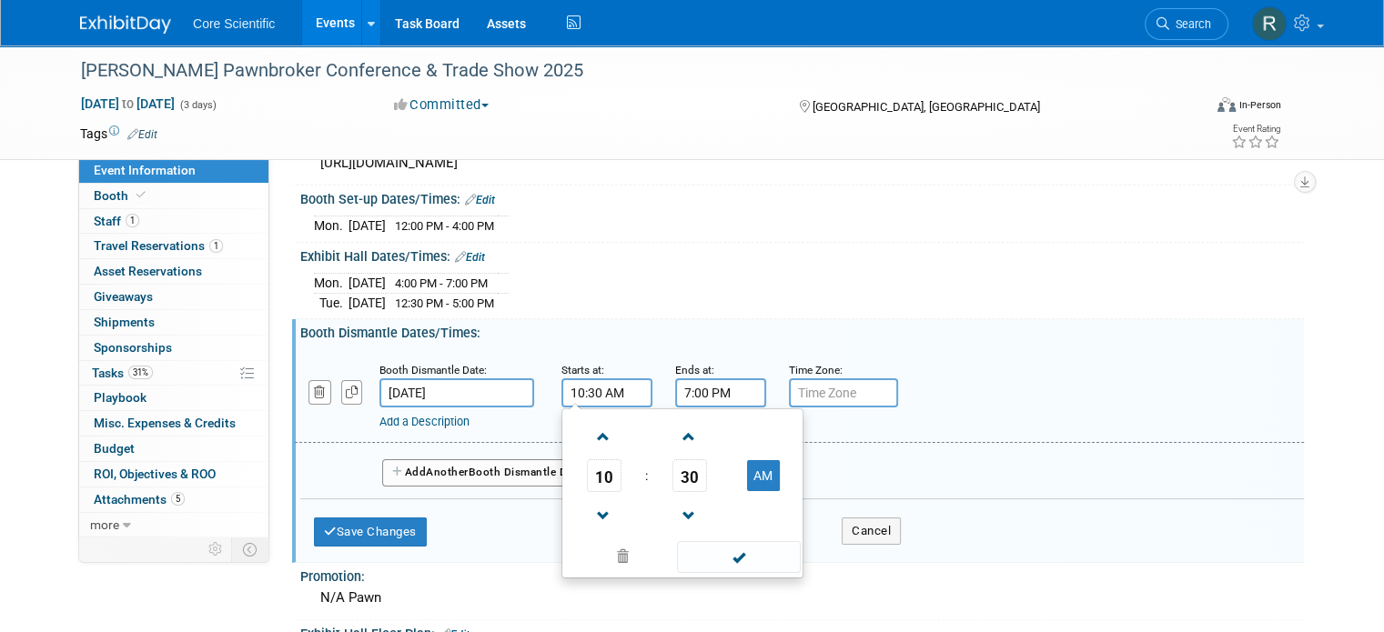
click at [721, 381] on input "7:00 PM" at bounding box center [720, 392] width 91 height 29
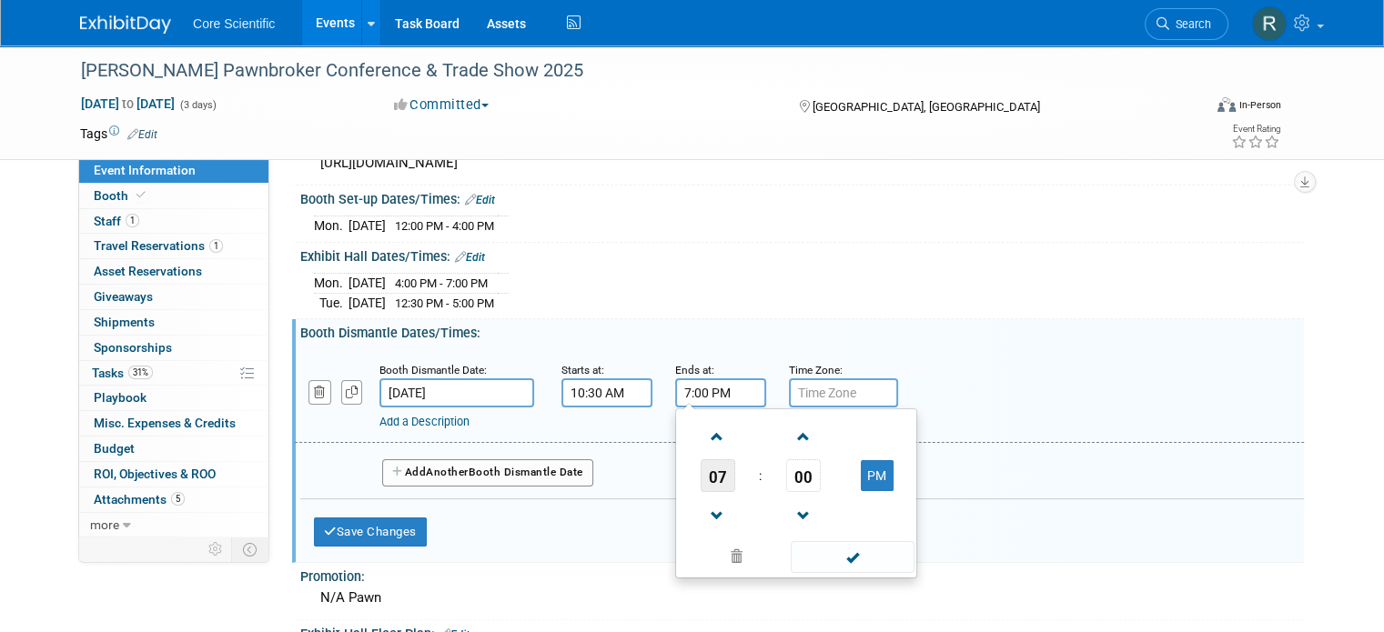
click at [703, 482] on span "07" at bounding box center [718, 475] width 35 height 33
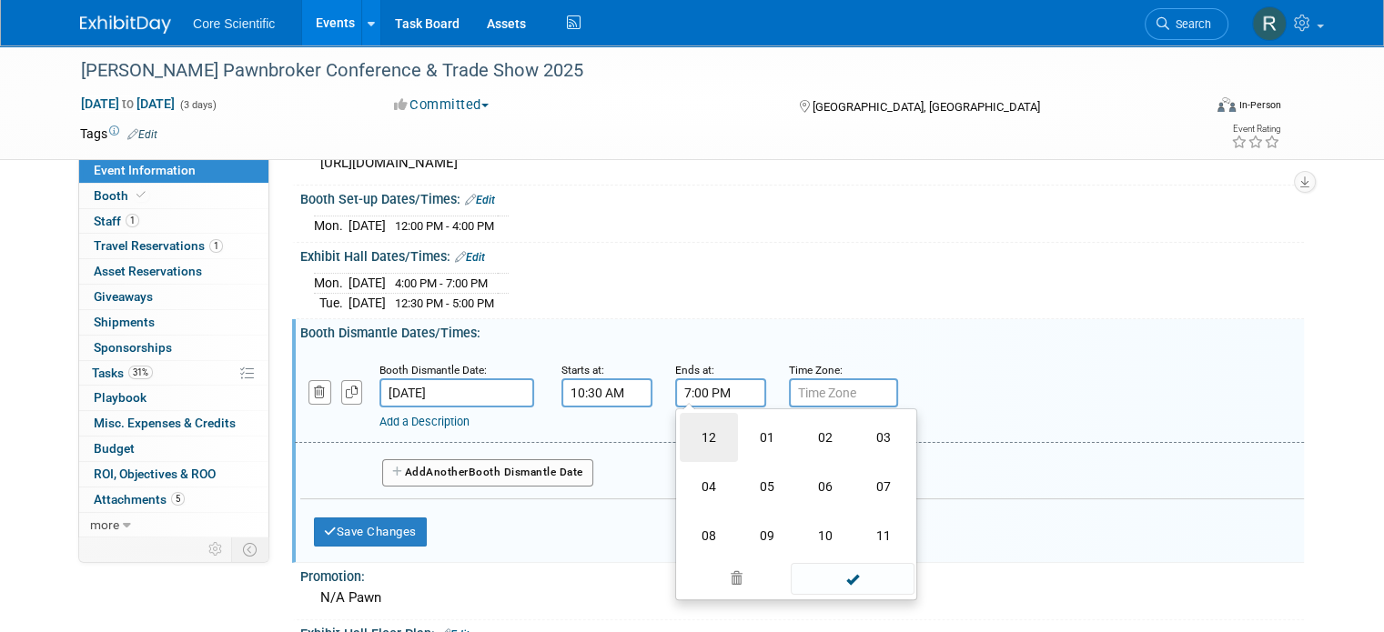
click at [698, 426] on td "12" at bounding box center [709, 437] width 58 height 49
type input "12:00 PM"
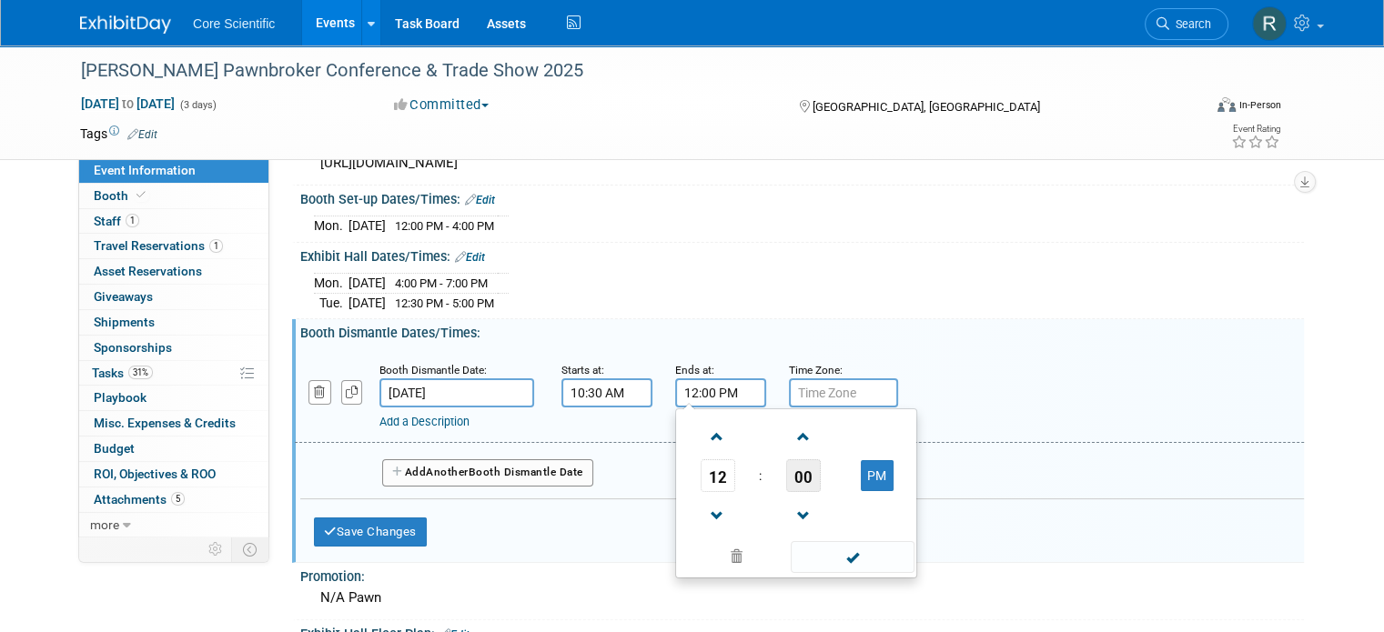
click at [786, 483] on span "00" at bounding box center [803, 475] width 35 height 33
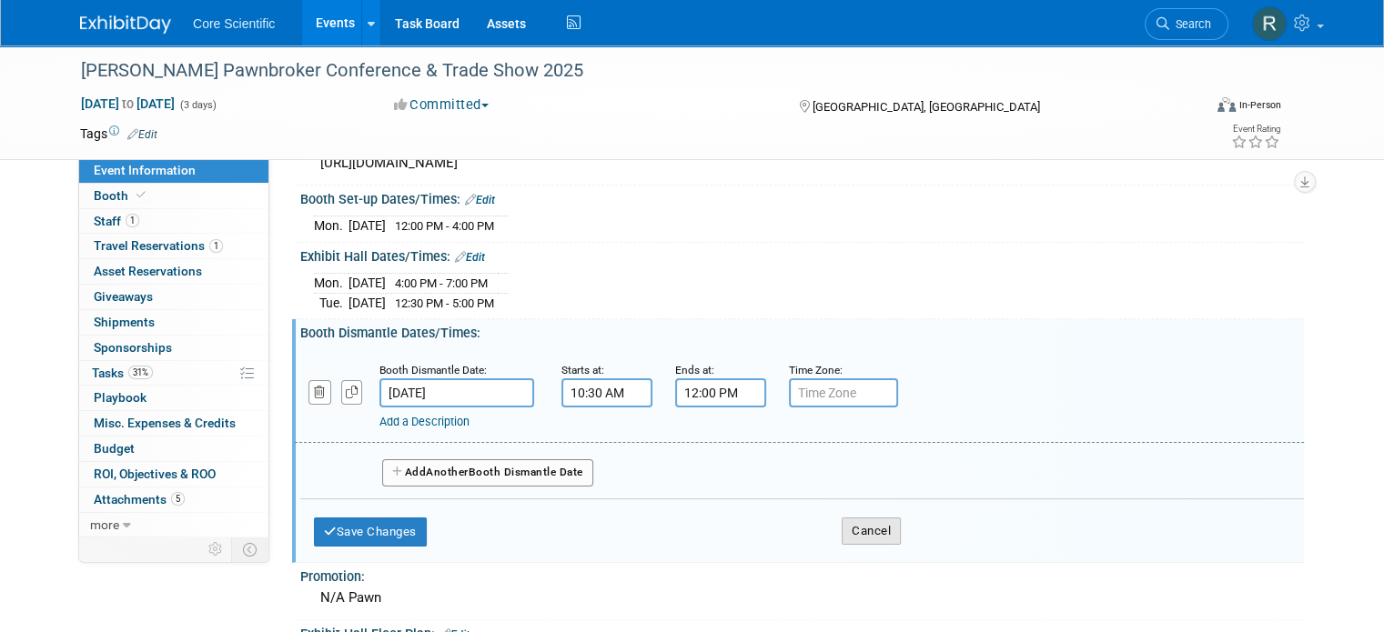
click at [842, 525] on button "Cancel" at bounding box center [871, 531] width 59 height 27
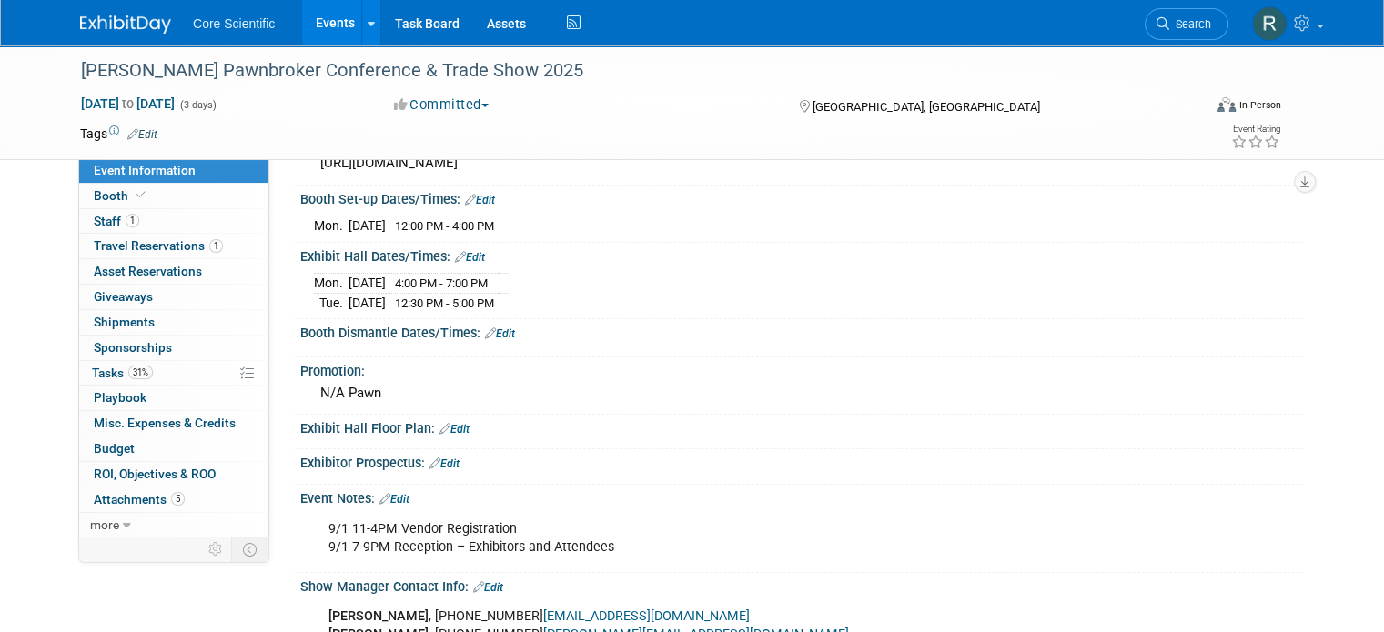
click at [467, 251] on link "Edit" at bounding box center [470, 257] width 30 height 13
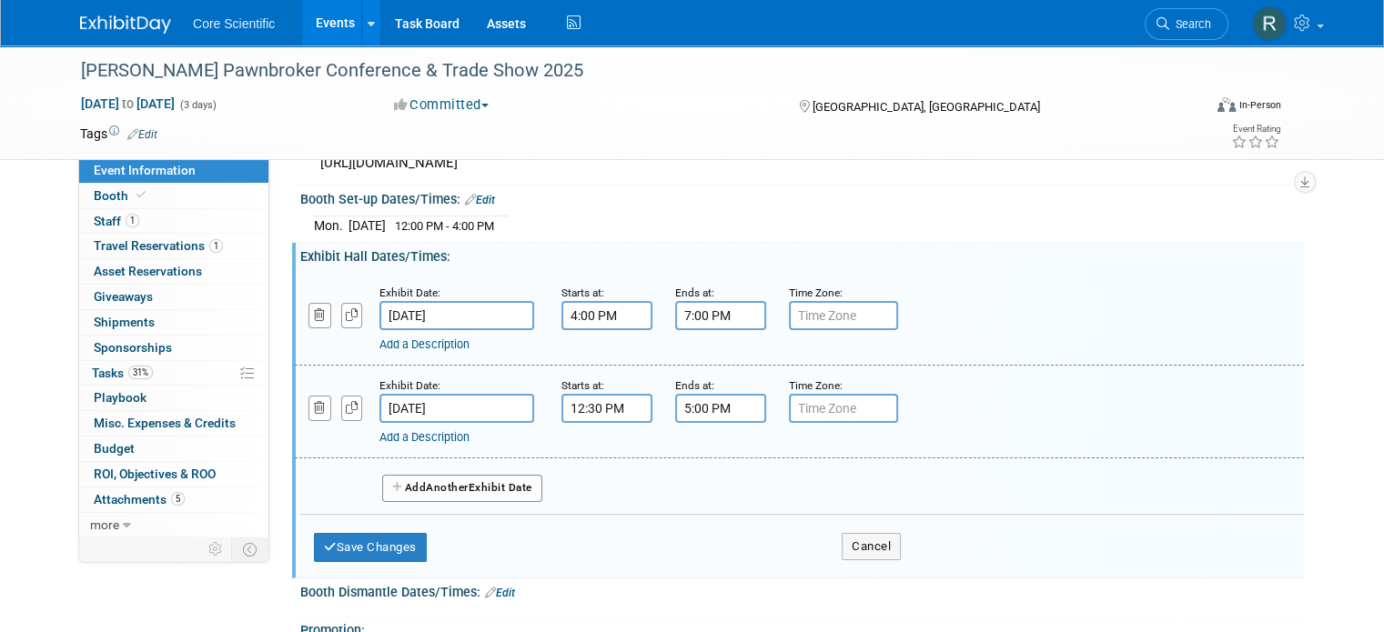
click at [464, 477] on button "Add Another Exhibit Date" at bounding box center [462, 488] width 160 height 27
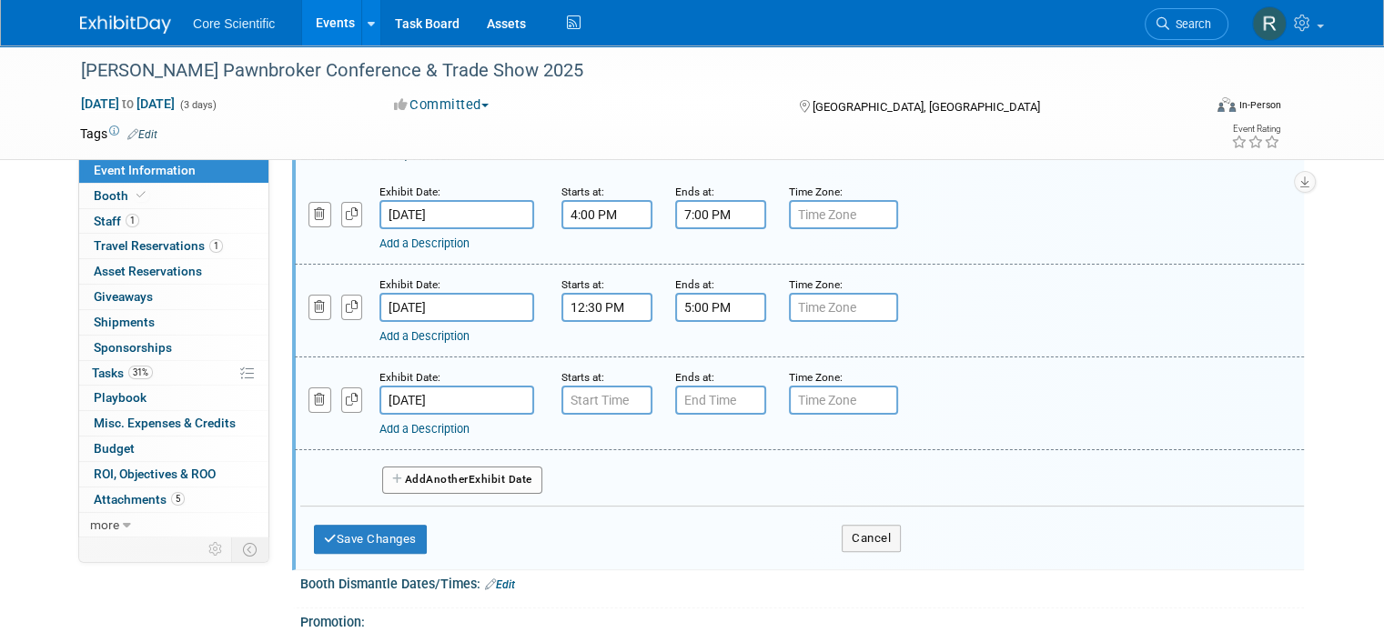
scroll to position [371, 0]
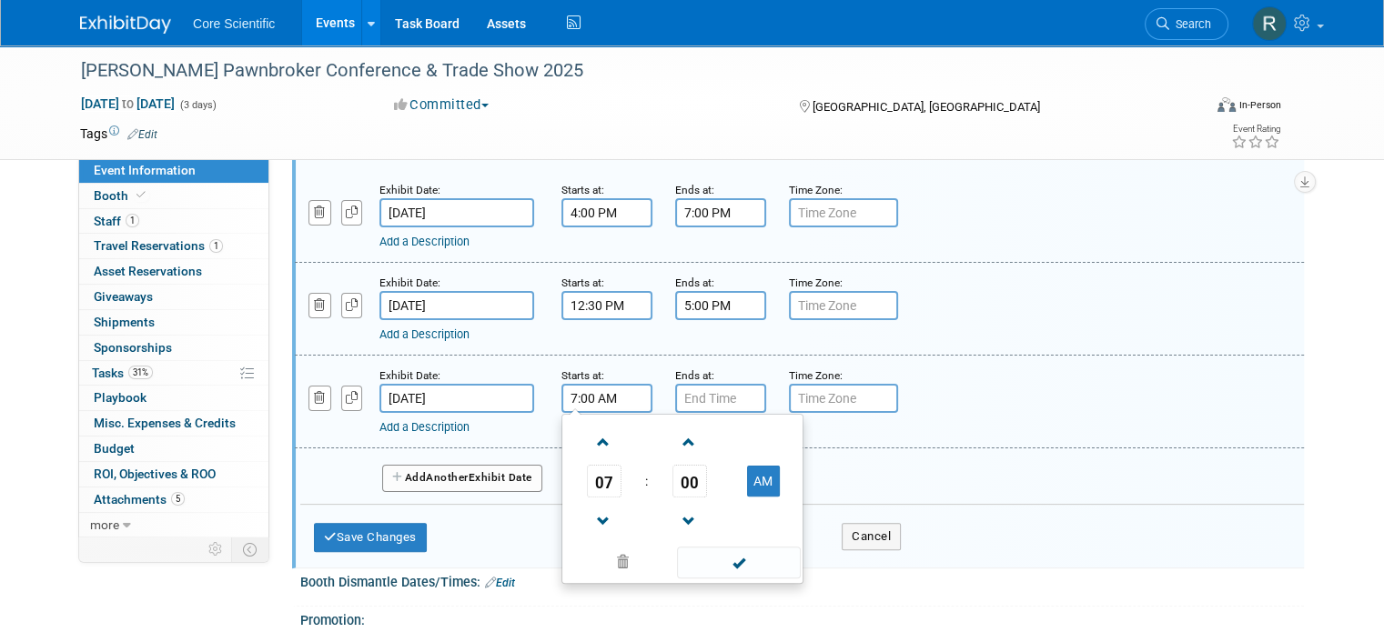
click at [588, 385] on input "7:00 AM" at bounding box center [606, 398] width 91 height 29
click at [587, 468] on span "07" at bounding box center [604, 481] width 35 height 33
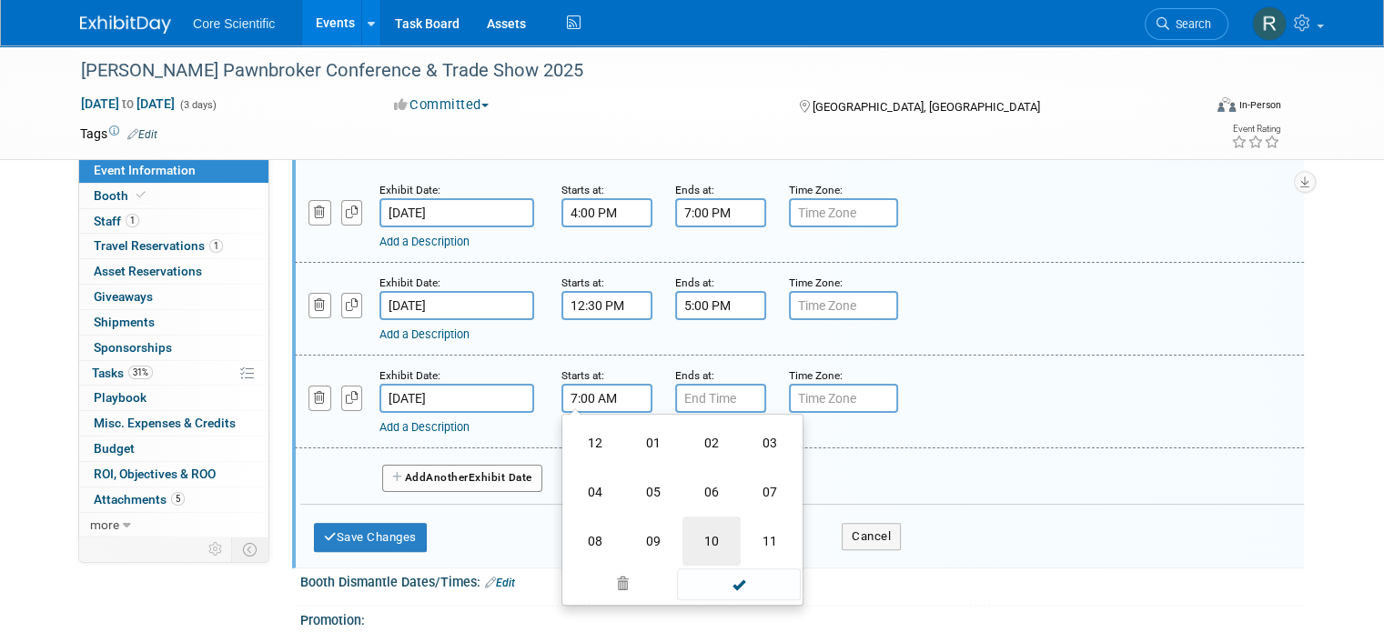
click at [693, 530] on td "10" at bounding box center [711, 541] width 58 height 49
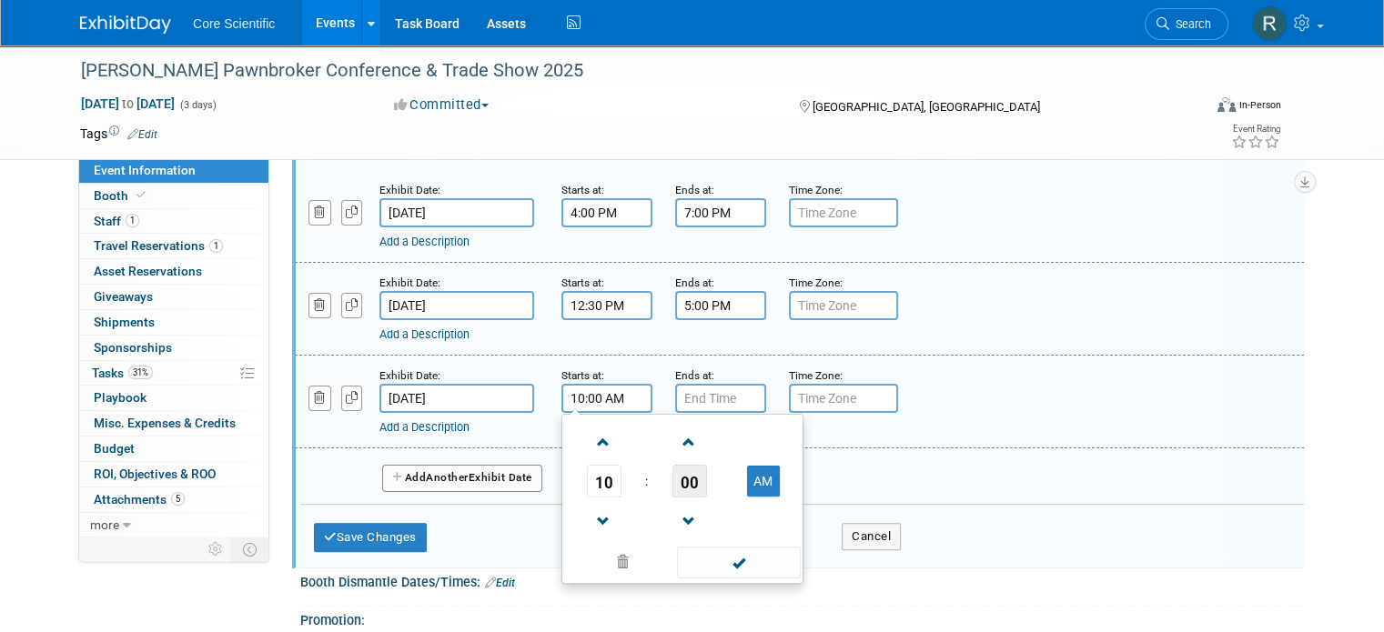
click at [672, 472] on span "00" at bounding box center [689, 481] width 35 height 33
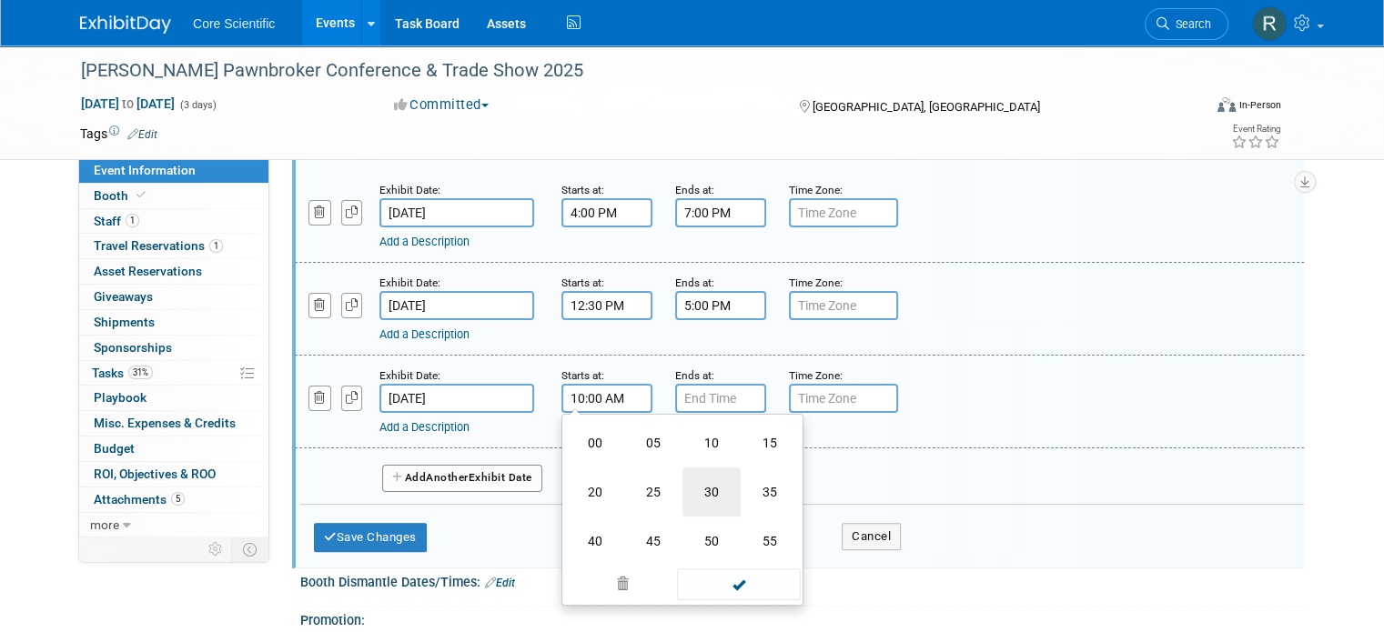
click at [710, 479] on td "30" at bounding box center [711, 492] width 58 height 49
type input "10:30 AM"
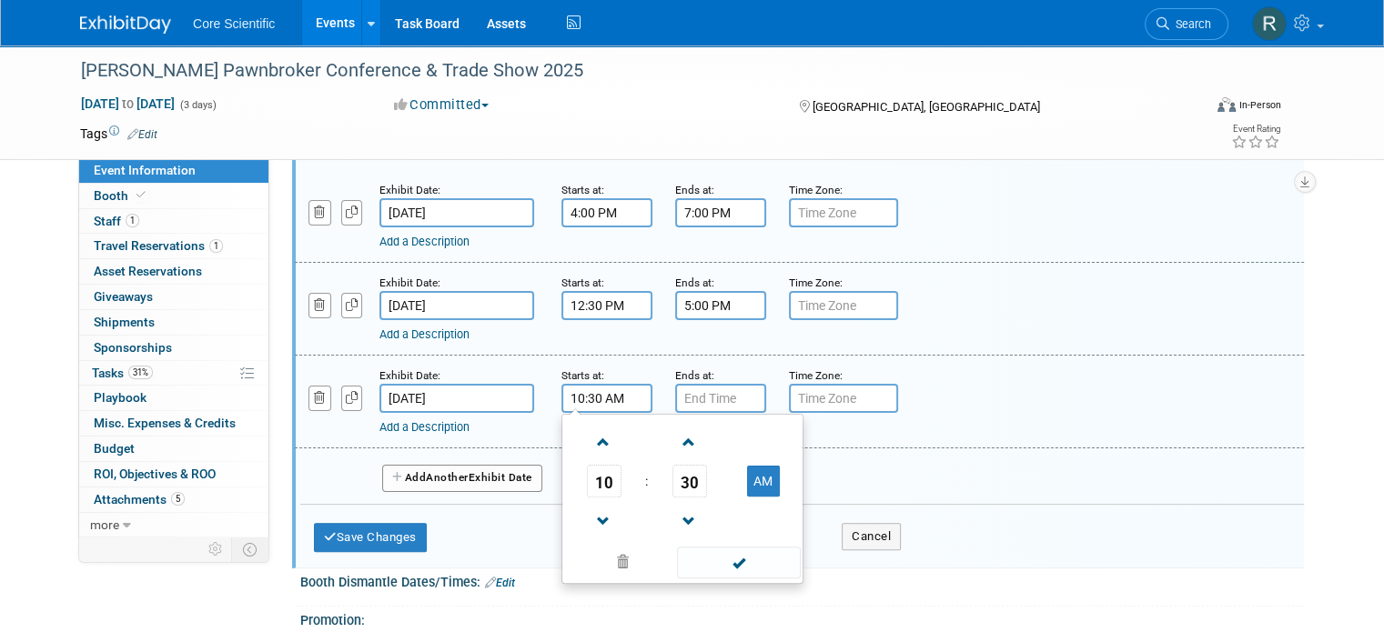
click at [690, 580] on div "Booth Dismantle Dates/Times: Edit" at bounding box center [801, 581] width 1003 height 24
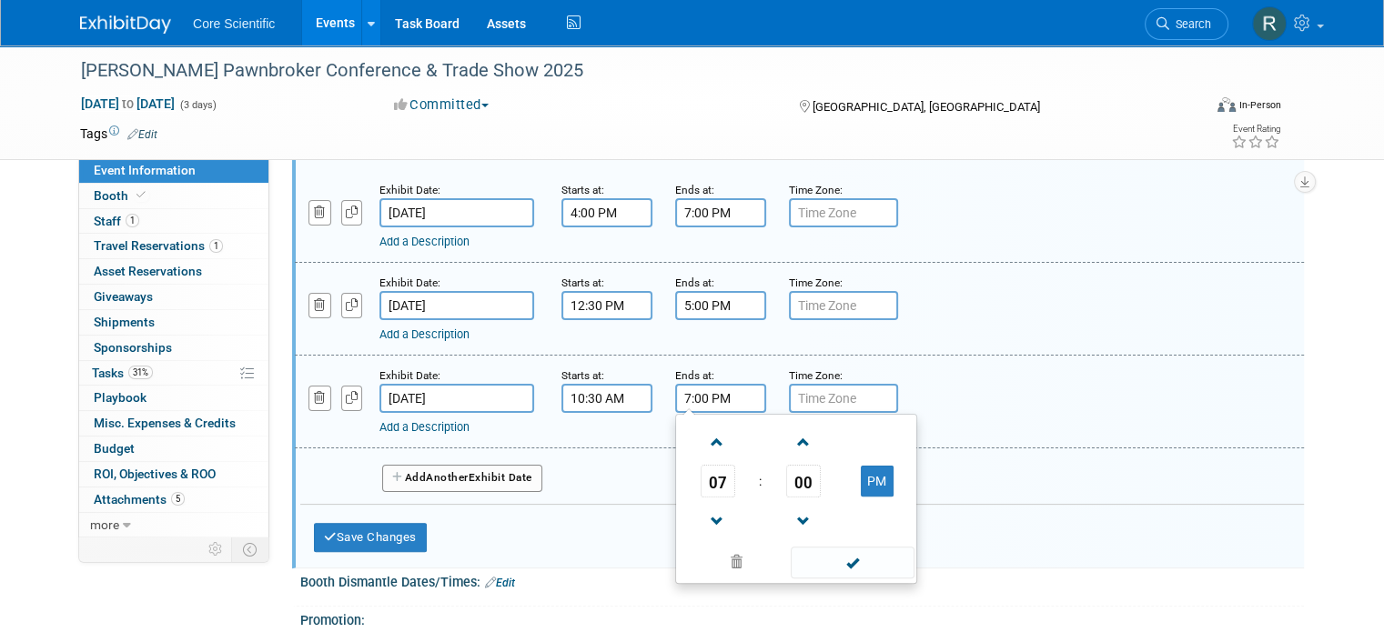
click at [706, 393] on input "7:00 PM" at bounding box center [720, 398] width 91 height 29
click at [709, 465] on span "07" at bounding box center [718, 481] width 35 height 33
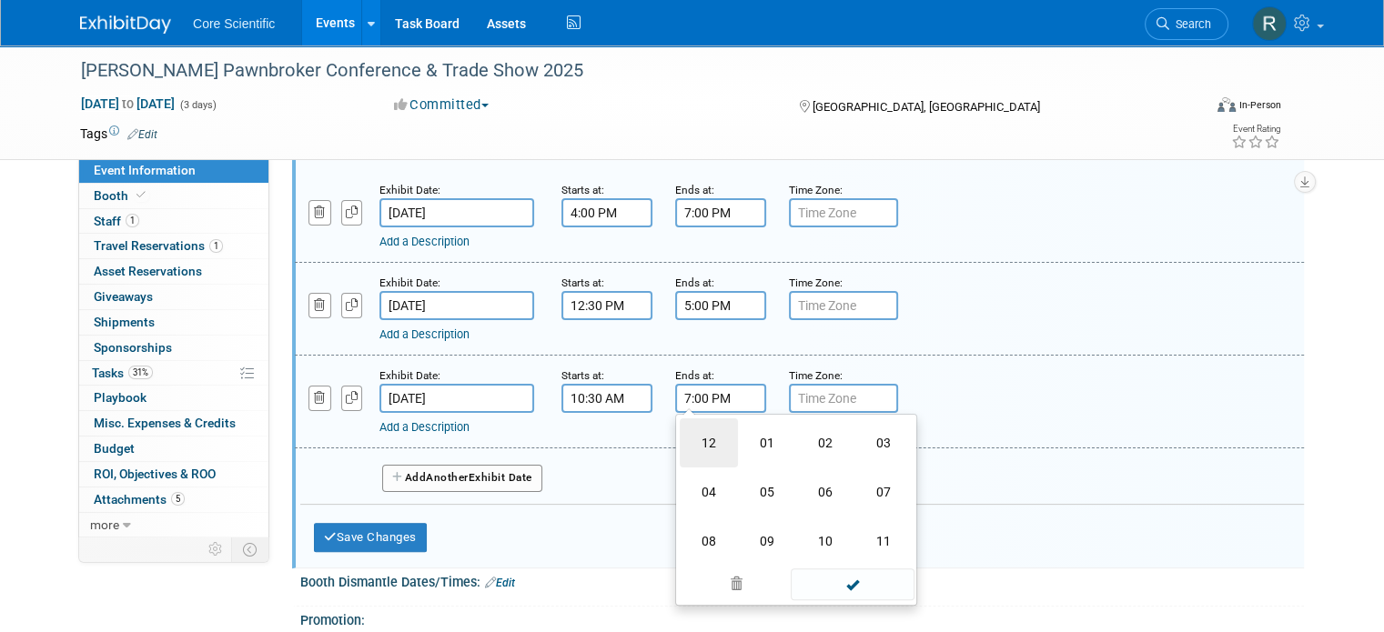
click at [701, 445] on td "12" at bounding box center [709, 442] width 58 height 49
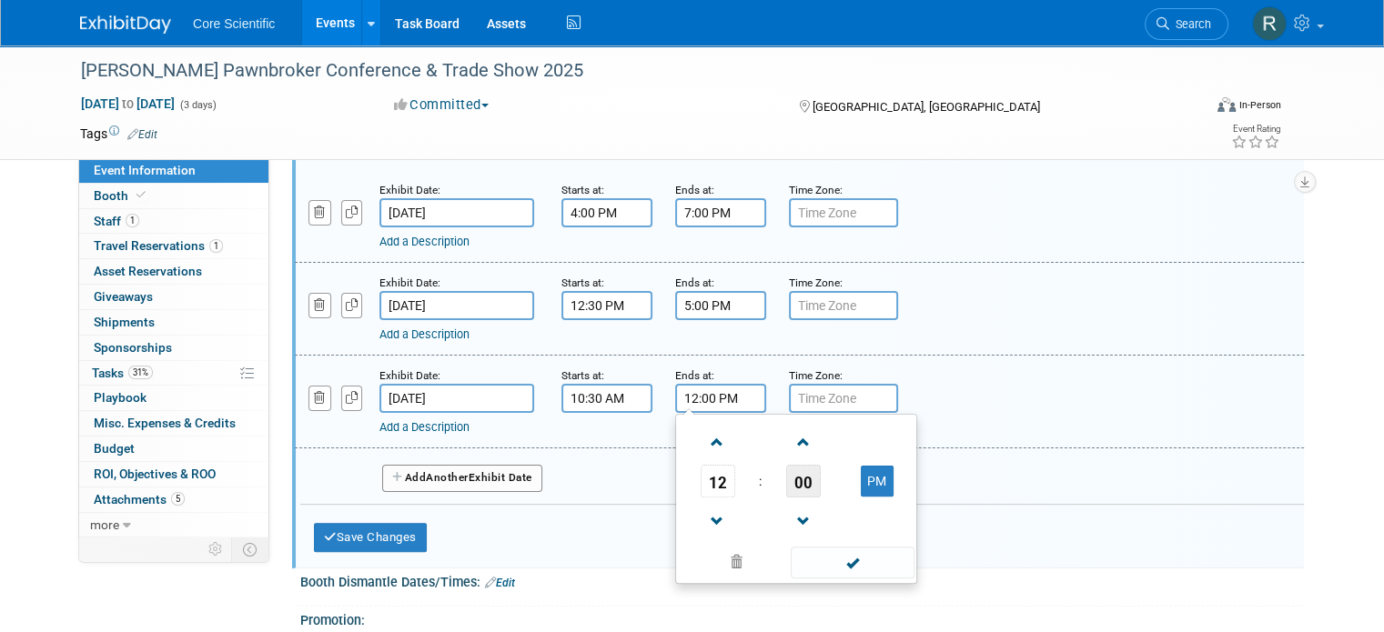
click at [786, 490] on span "00" at bounding box center [803, 481] width 35 height 33
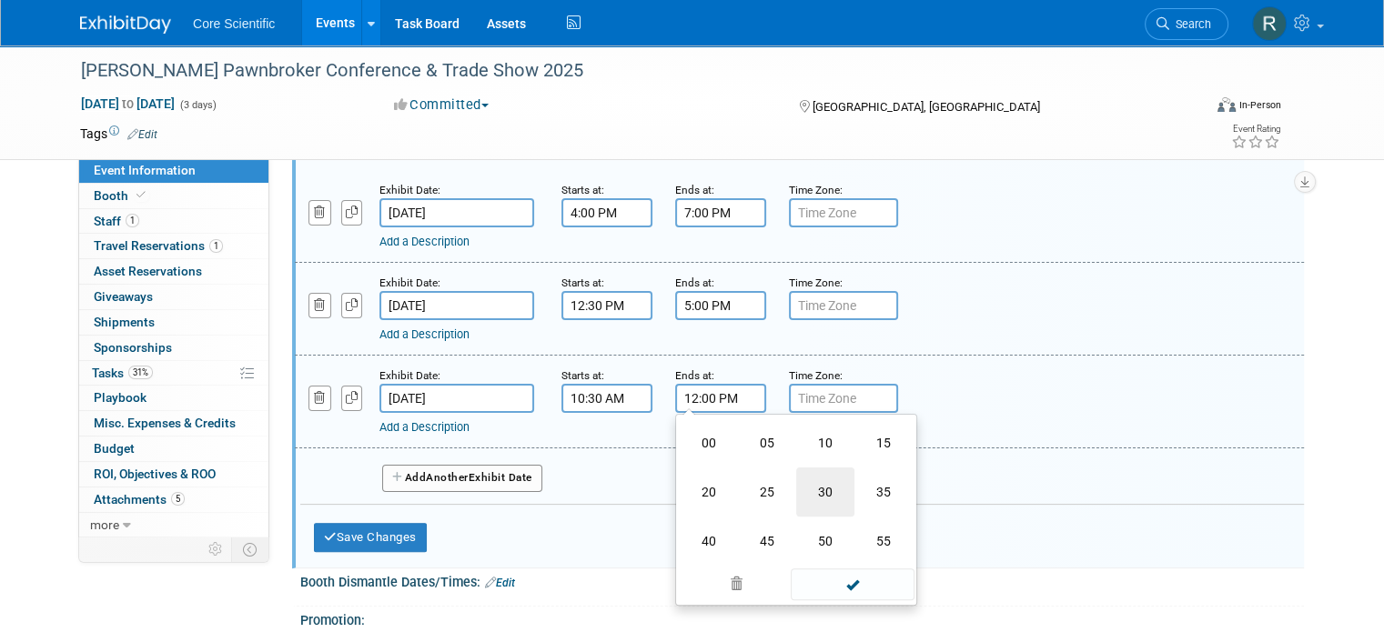
click at [801, 500] on td "30" at bounding box center [825, 492] width 58 height 49
type input "12:30 PM"
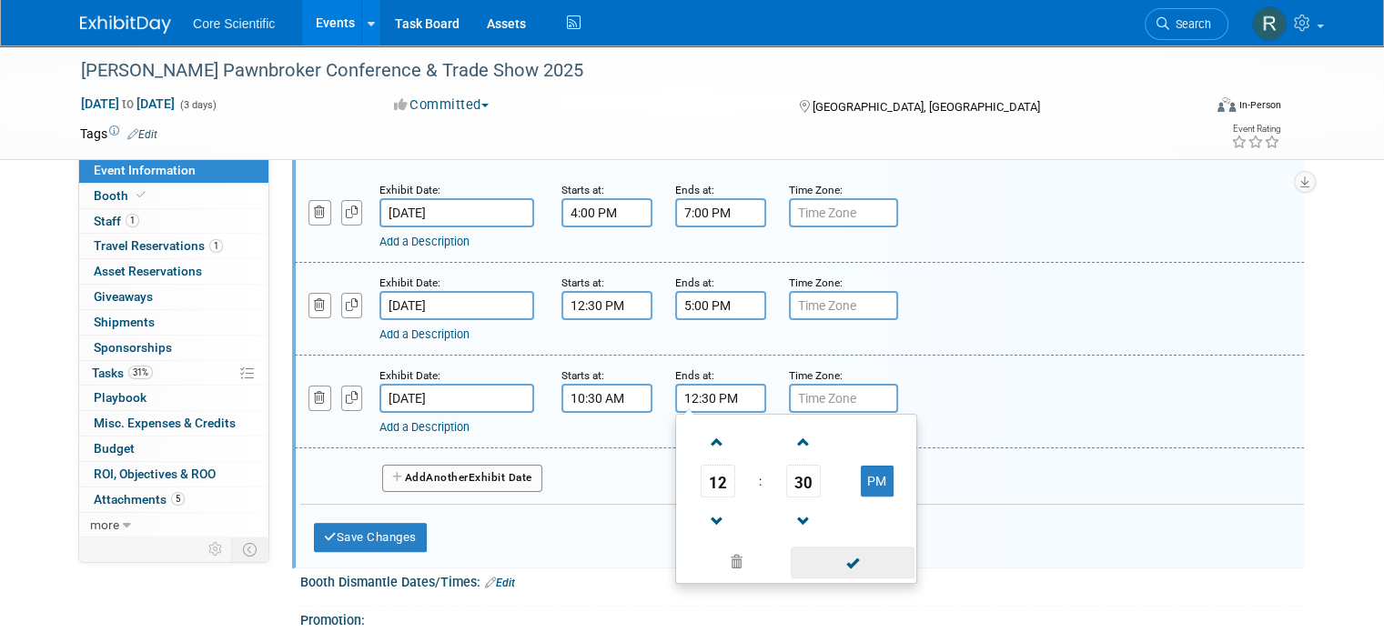
click at [801, 550] on span at bounding box center [852, 563] width 123 height 32
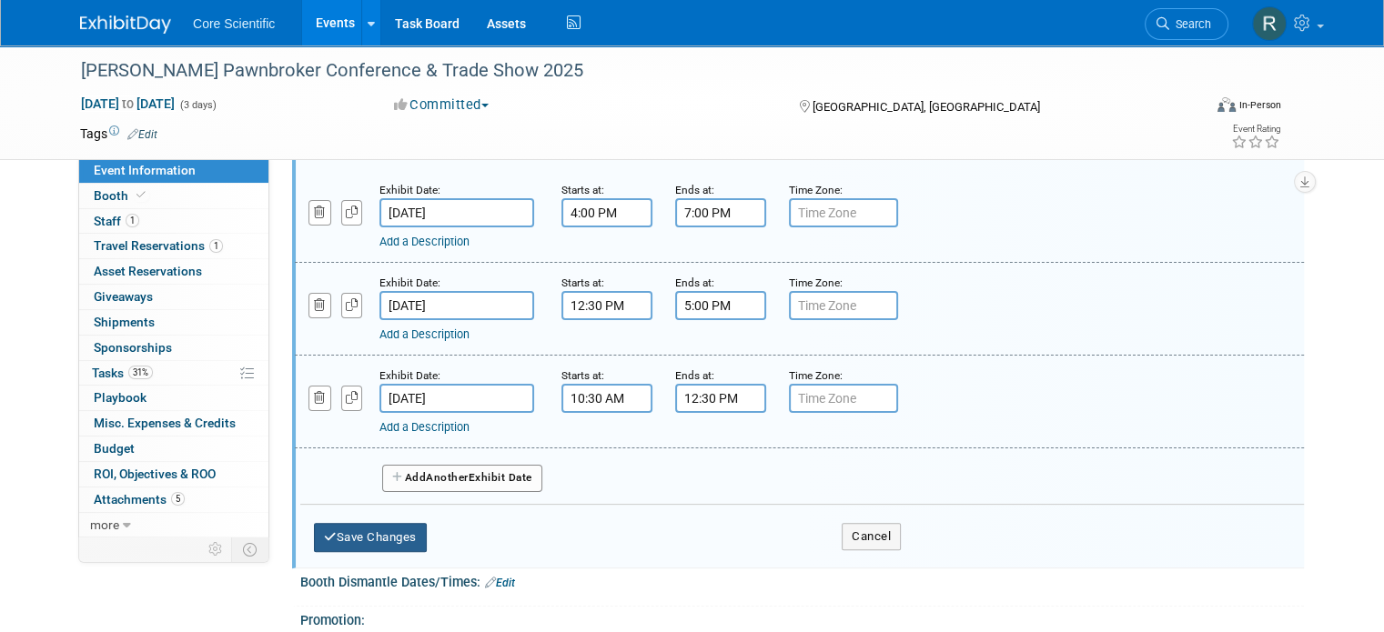
click at [365, 541] on button "Save Changes" at bounding box center [370, 537] width 113 height 29
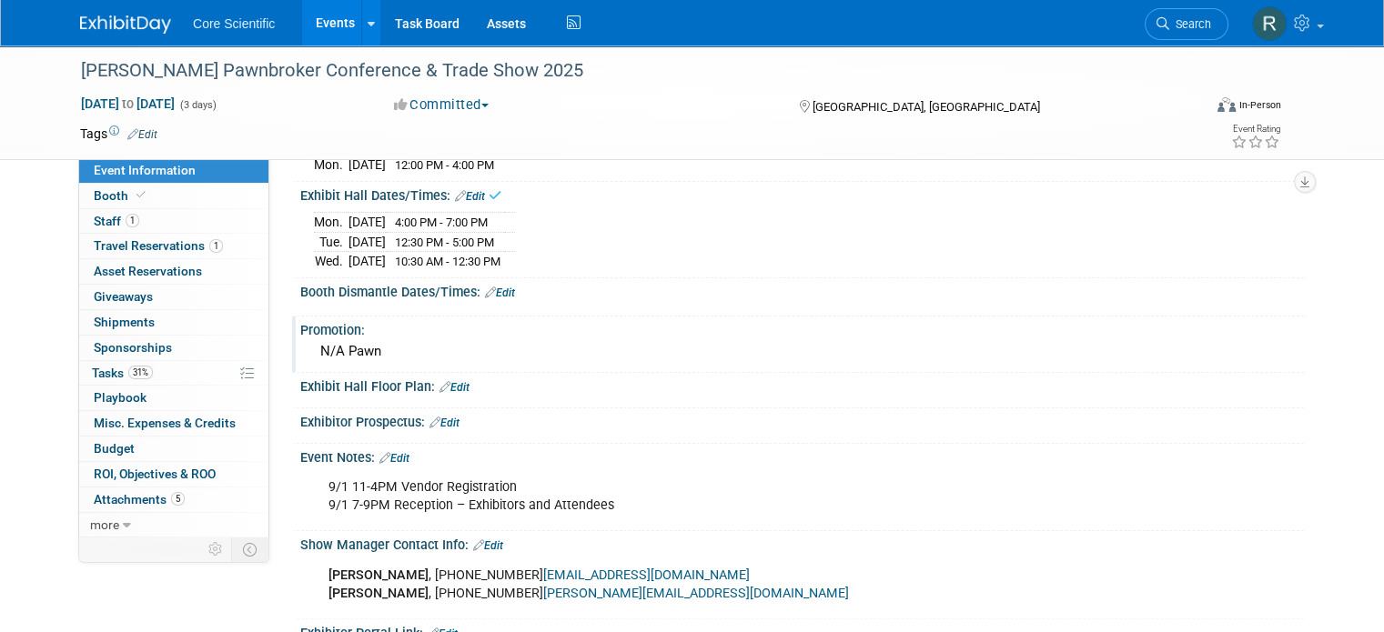
scroll to position [324, 0]
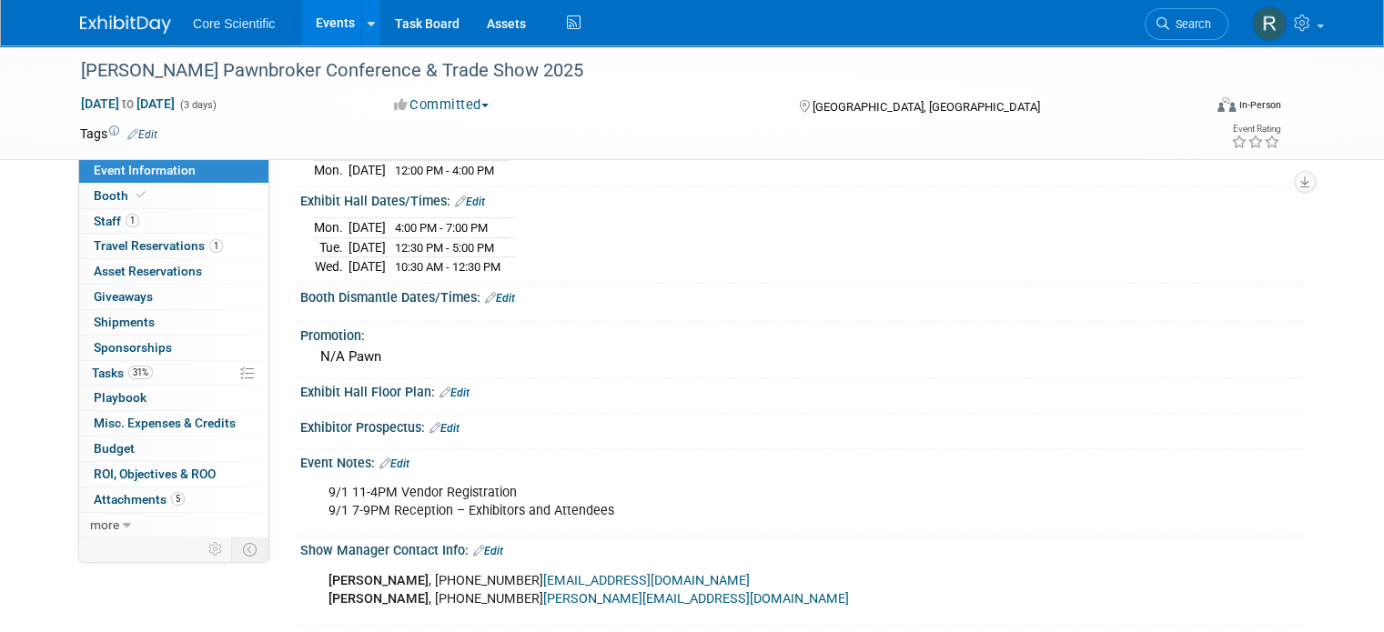
click at [485, 292] on icon at bounding box center [490, 298] width 11 height 12
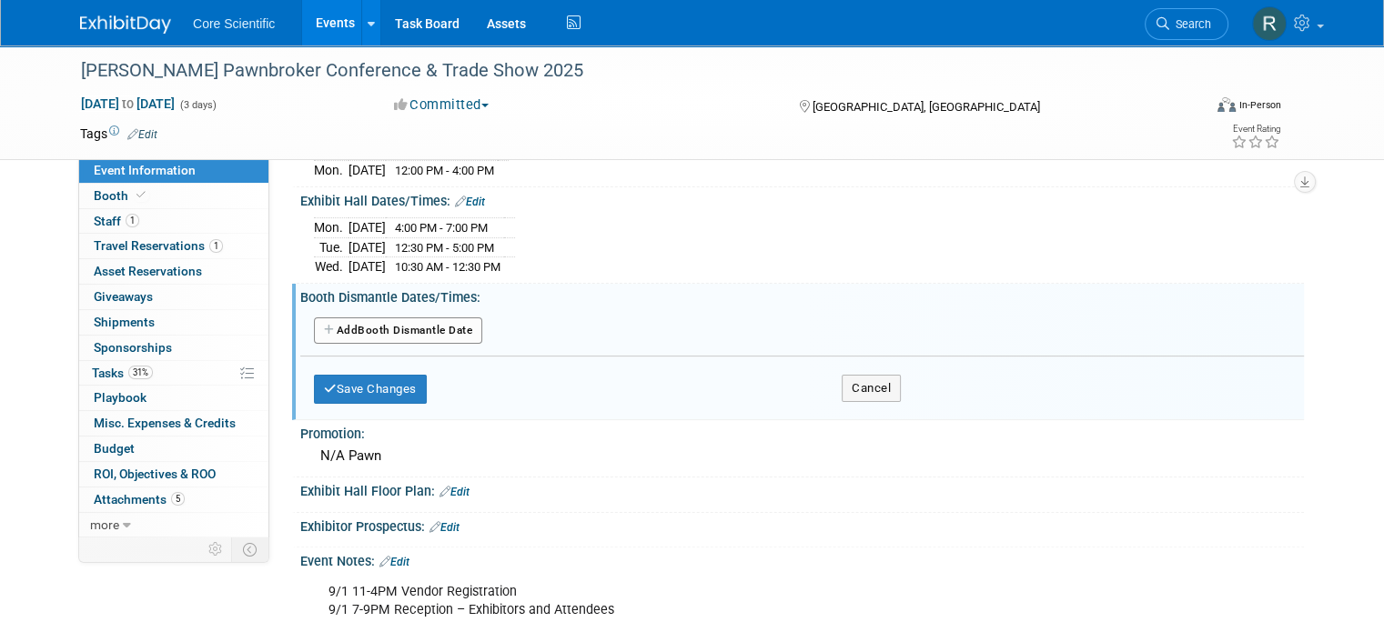
click at [440, 324] on button "Add Another Booth Dismantle Date" at bounding box center [398, 331] width 168 height 27
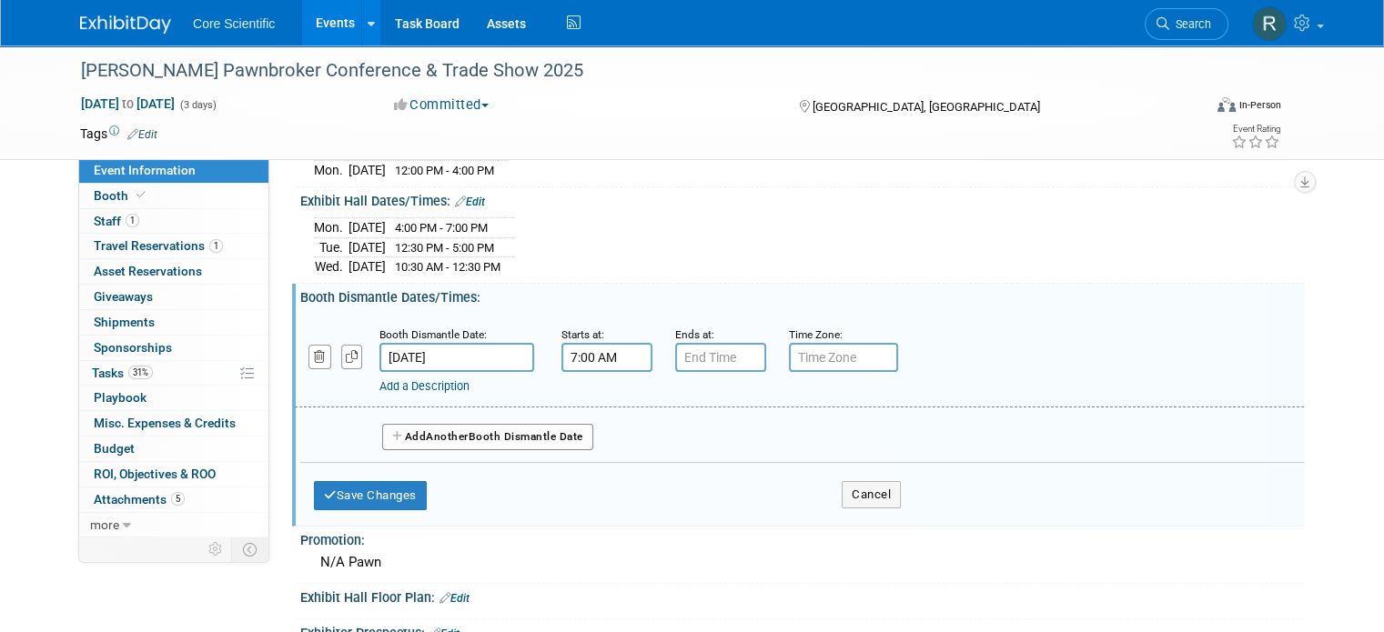
click at [580, 349] on input "7:00 AM" at bounding box center [606, 357] width 91 height 29
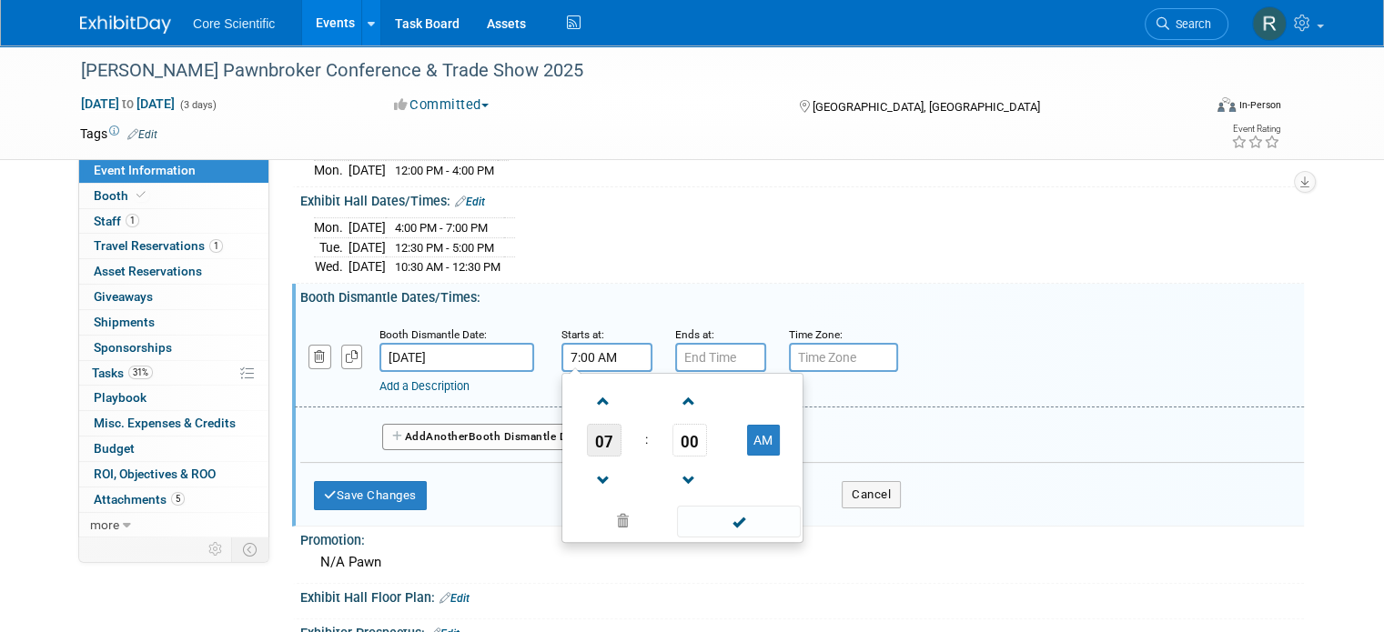
click at [593, 438] on span "07" at bounding box center [604, 440] width 35 height 33
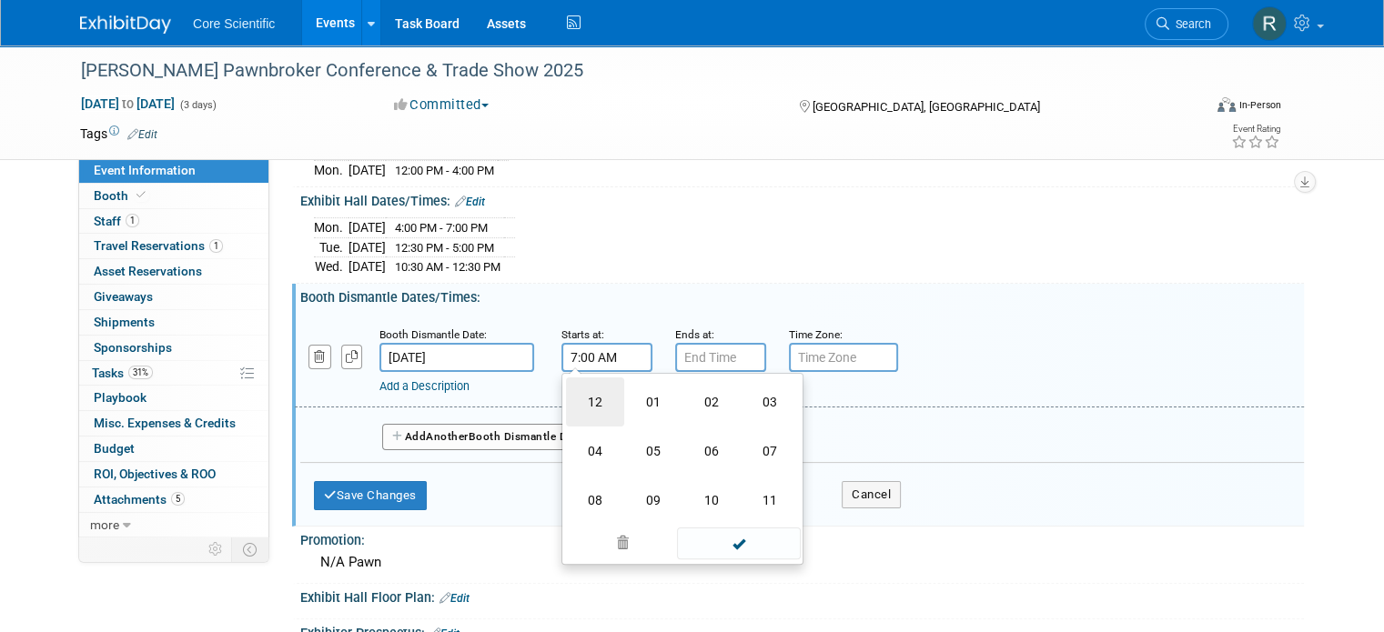
click at [582, 388] on td "12" at bounding box center [595, 402] width 58 height 49
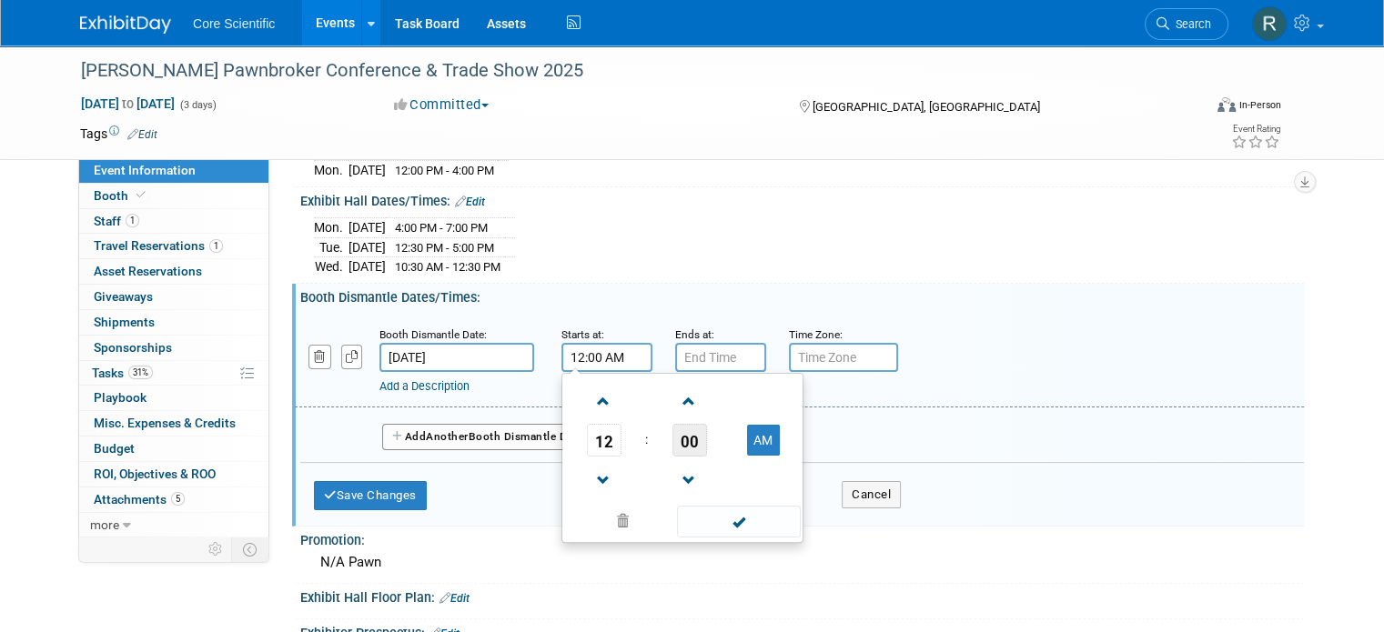
click at [677, 438] on span "00" at bounding box center [689, 440] width 35 height 33
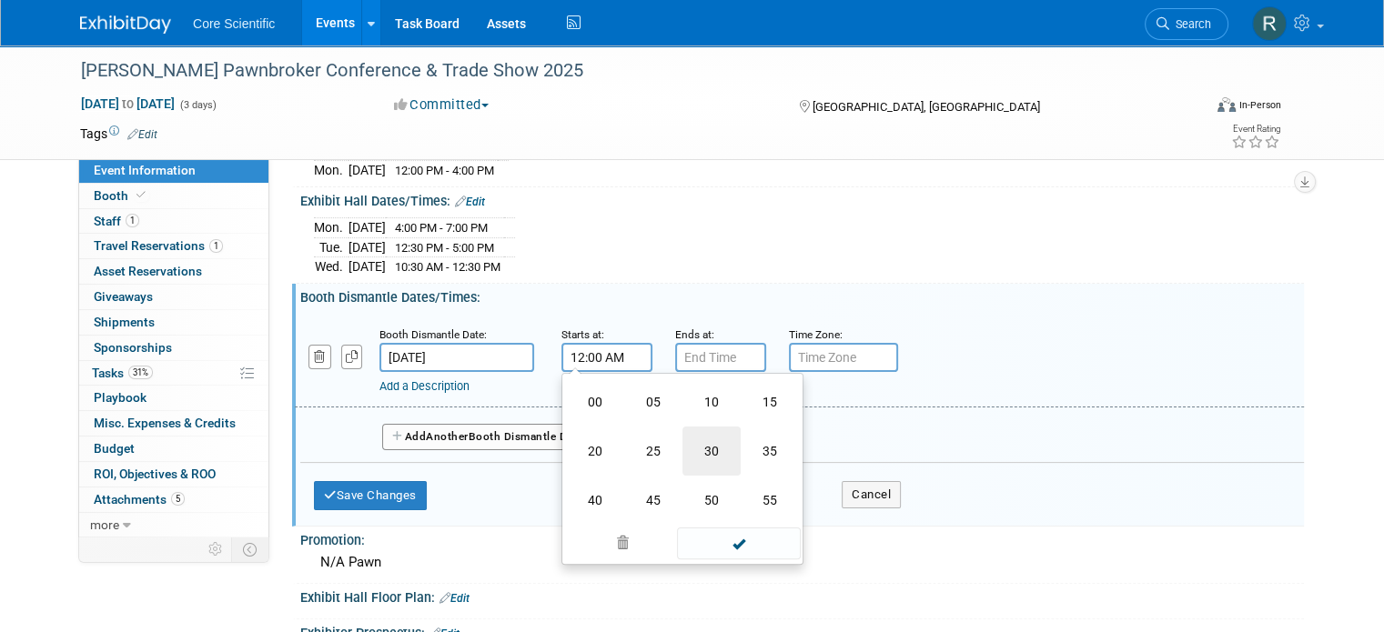
click at [696, 447] on td "30" at bounding box center [711, 451] width 58 height 49
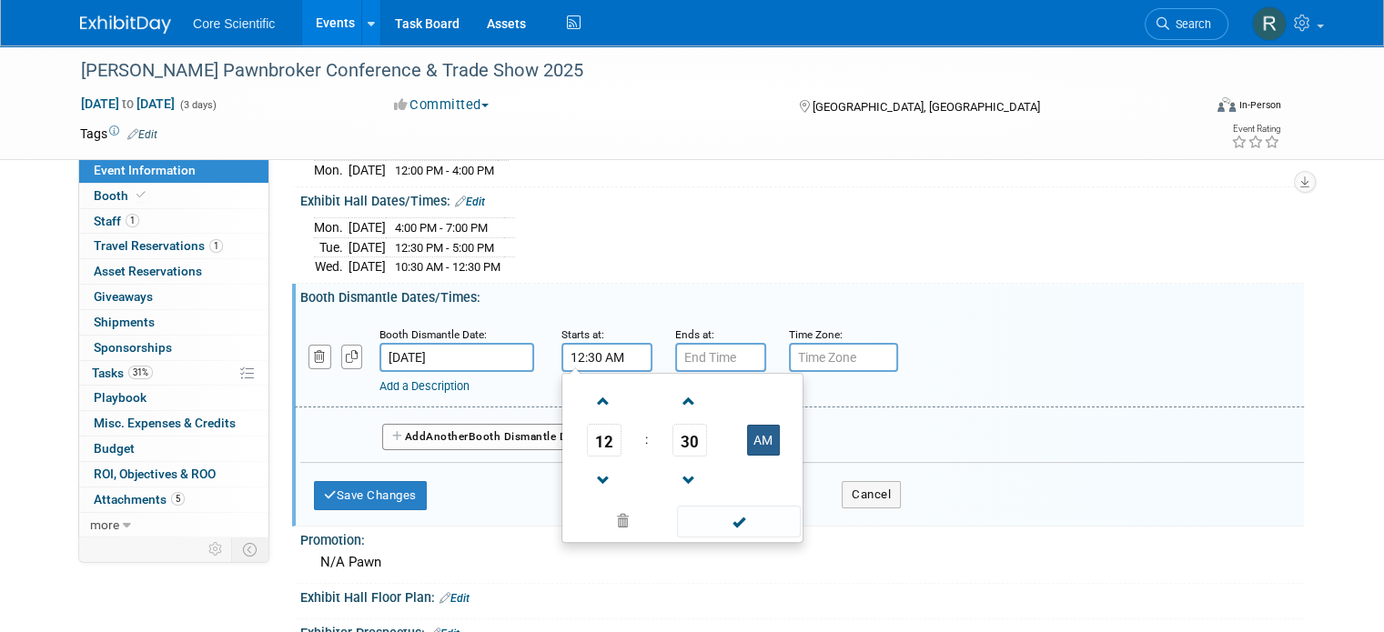
click at [747, 439] on button "AM" at bounding box center [763, 440] width 33 height 31
type input "12:30 PM"
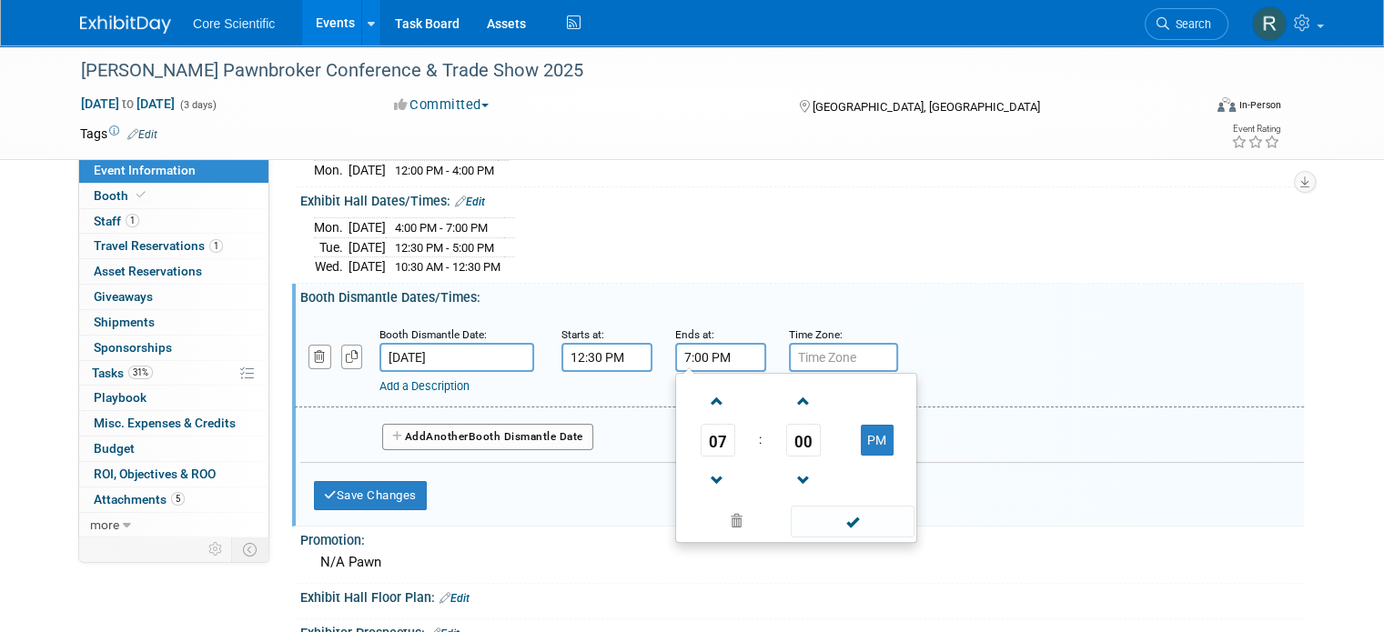
click at [710, 360] on input "7:00 PM" at bounding box center [720, 357] width 91 height 29
click at [701, 426] on span "07" at bounding box center [718, 440] width 35 height 33
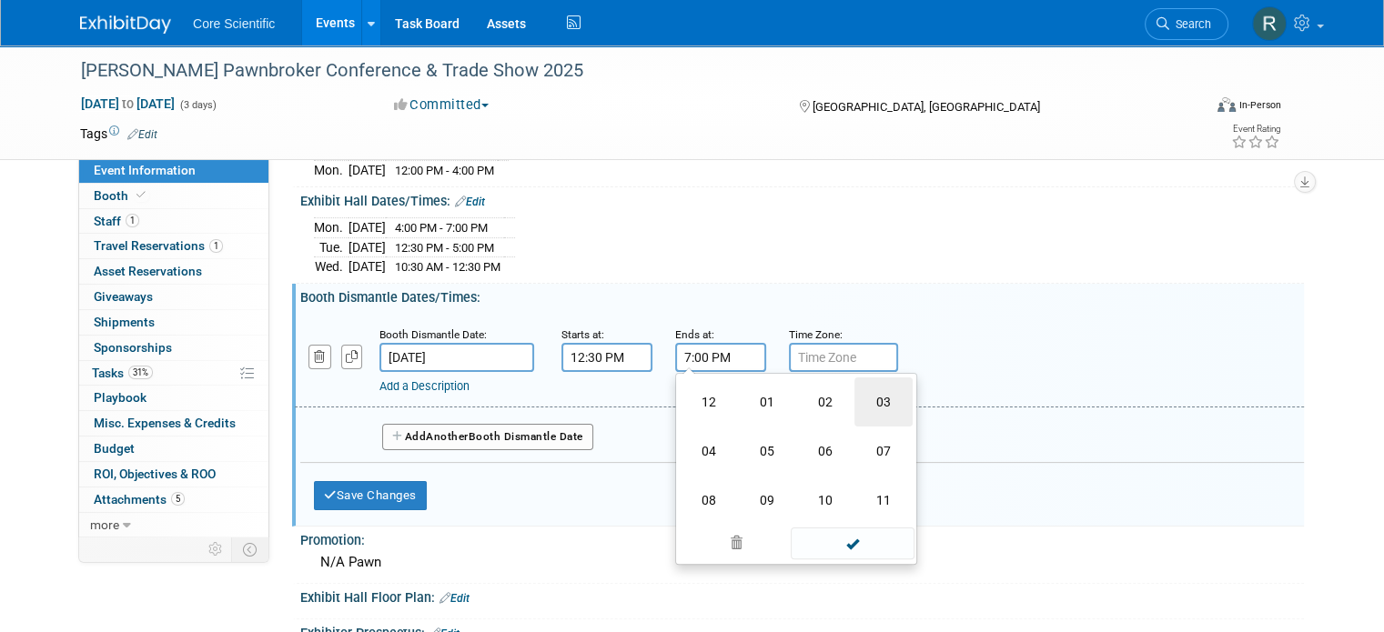
click at [865, 392] on td "03" at bounding box center [883, 402] width 58 height 49
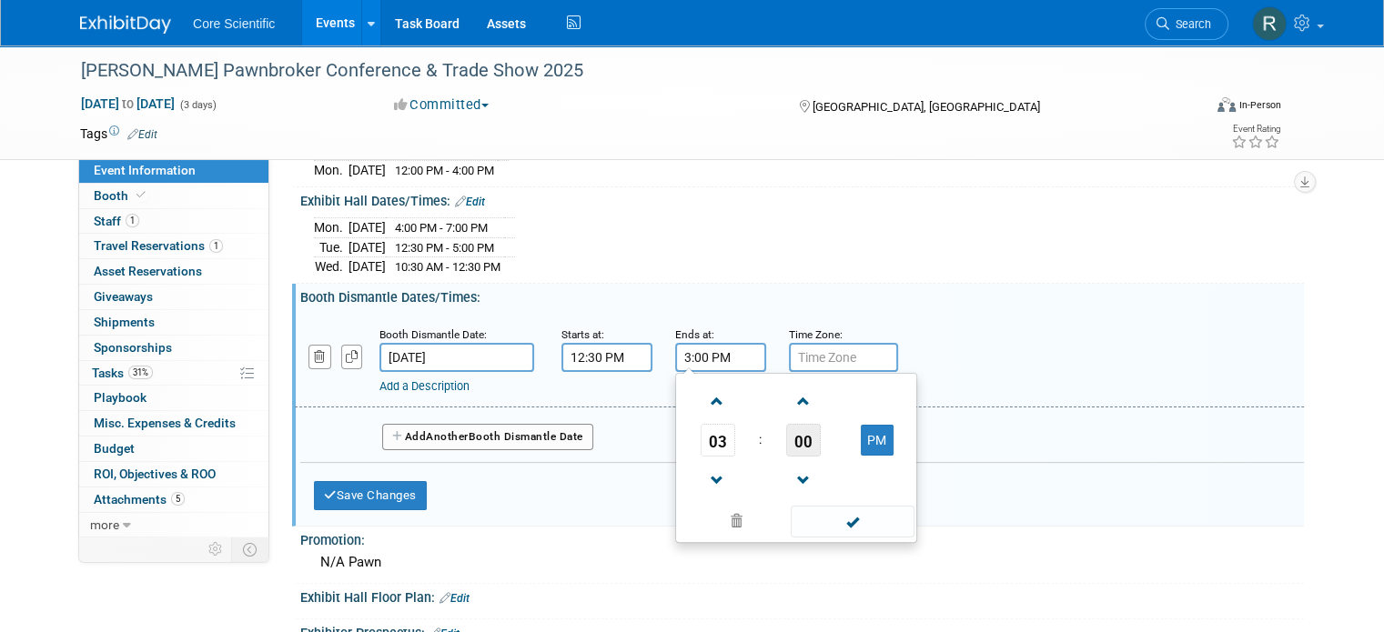
click at [792, 429] on span "00" at bounding box center [803, 440] width 35 height 33
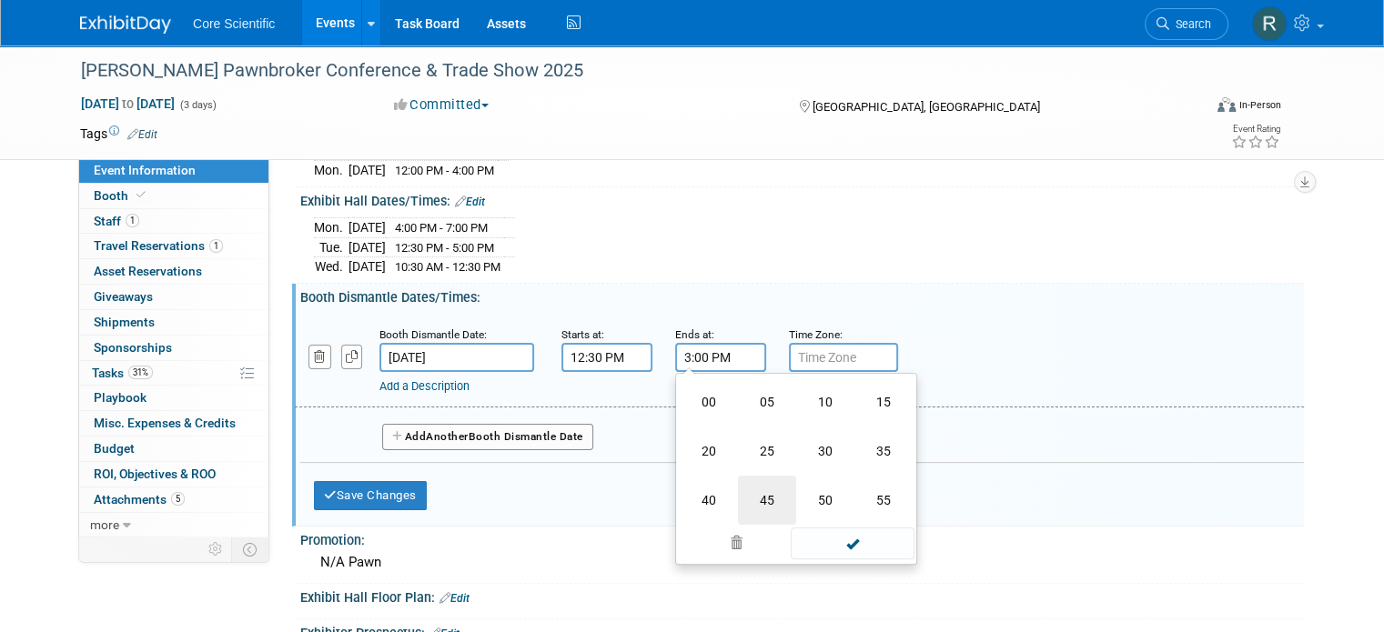
click at [753, 487] on td "45" at bounding box center [767, 500] width 58 height 49
type input "3:45 PM"
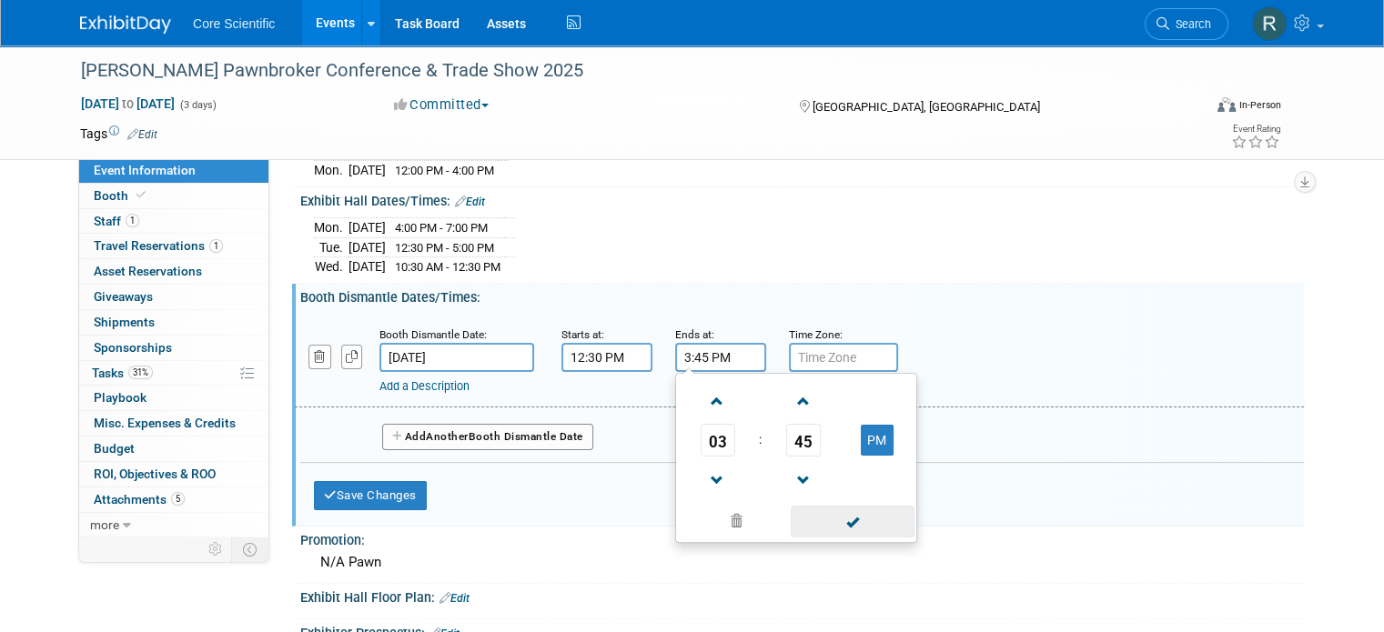
click at [832, 520] on span at bounding box center [852, 522] width 123 height 32
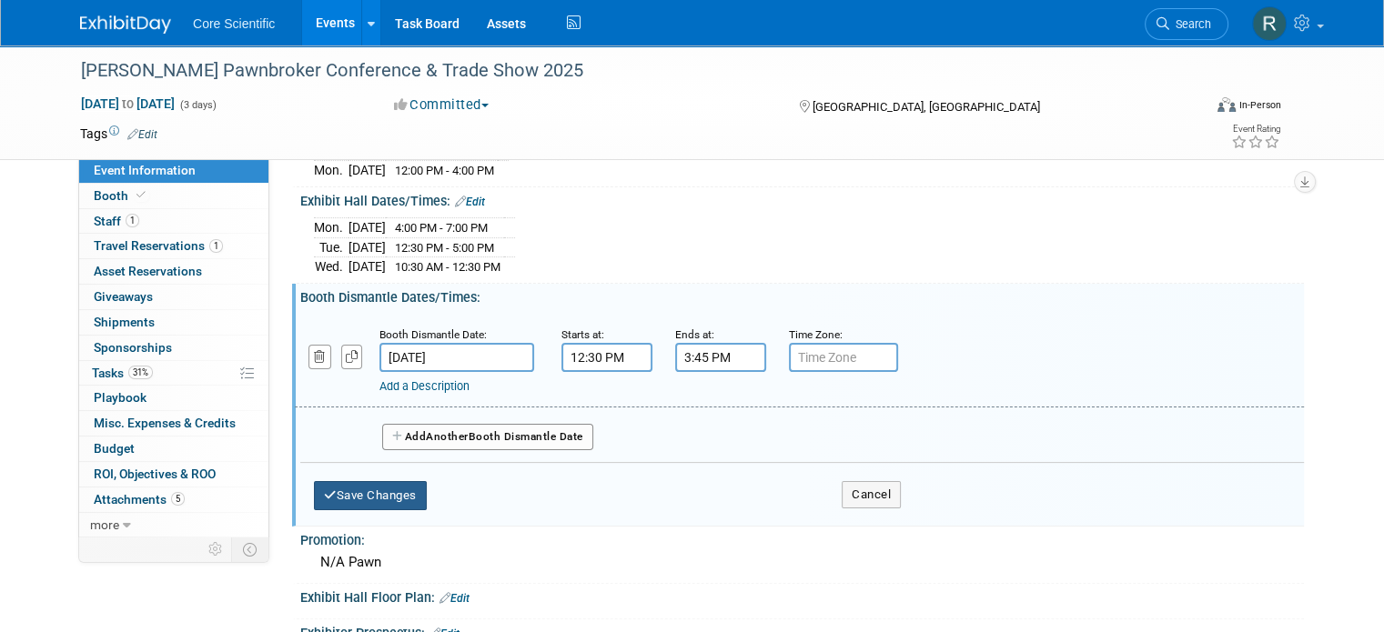
click at [360, 484] on button "Save Changes" at bounding box center [370, 495] width 113 height 29
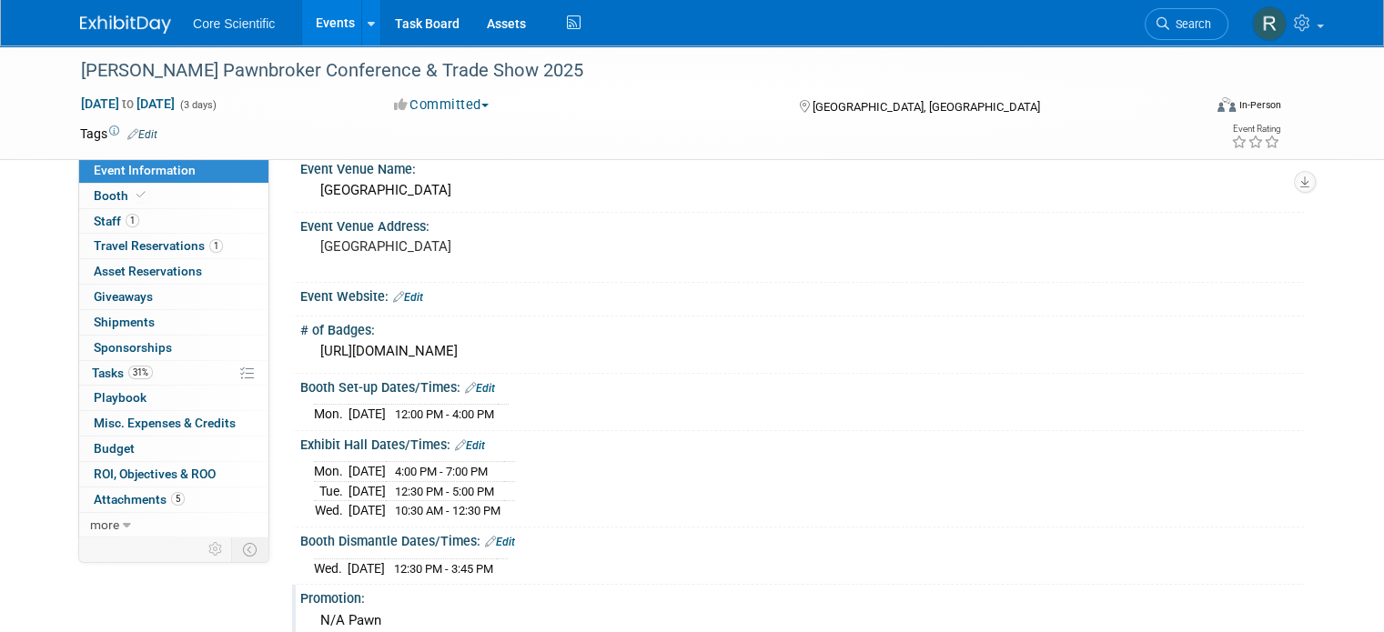
scroll to position [0, 0]
